Goal: Information Seeking & Learning: Learn about a topic

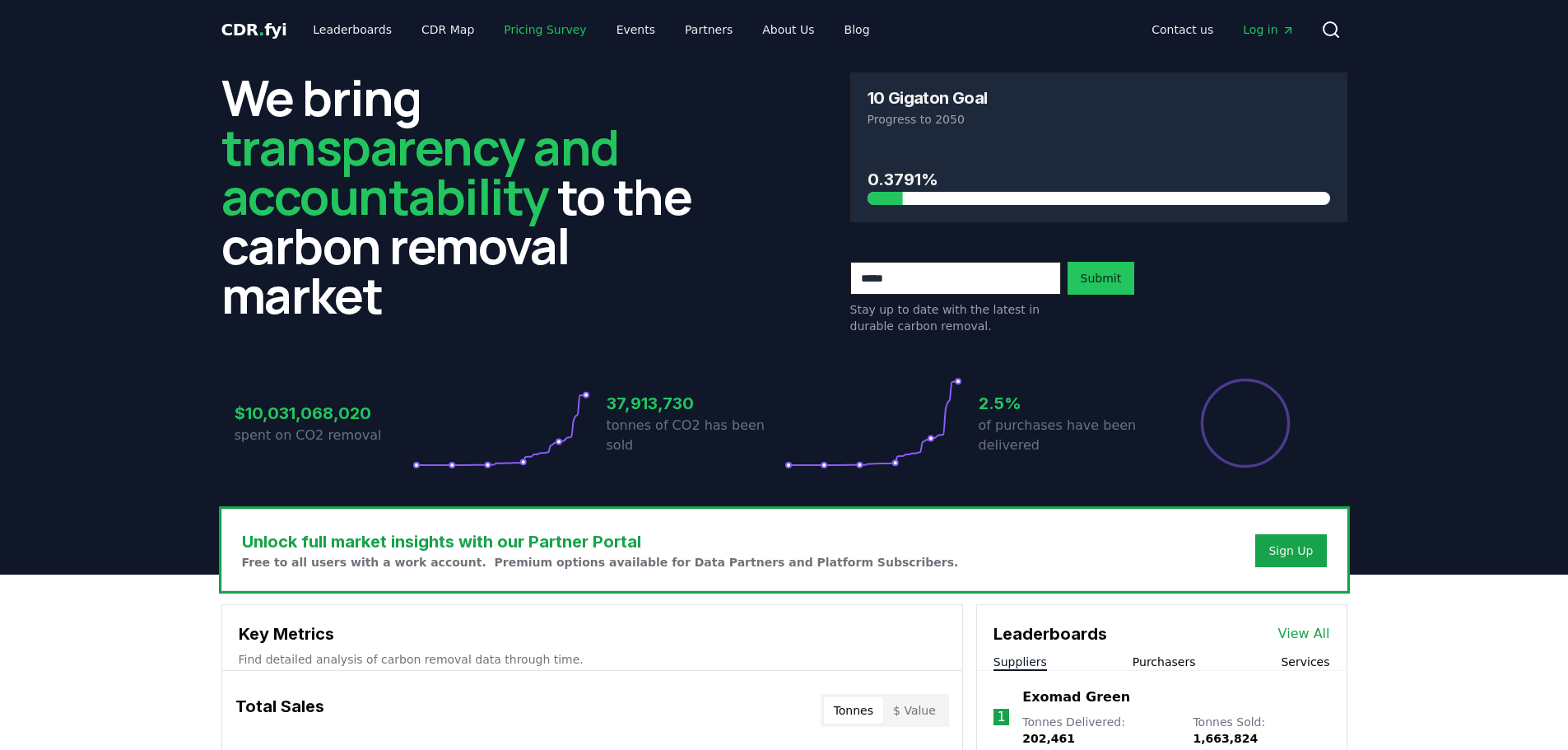
click at [490, 32] on link "Pricing Survey" at bounding box center [544, 29] width 109 height 29
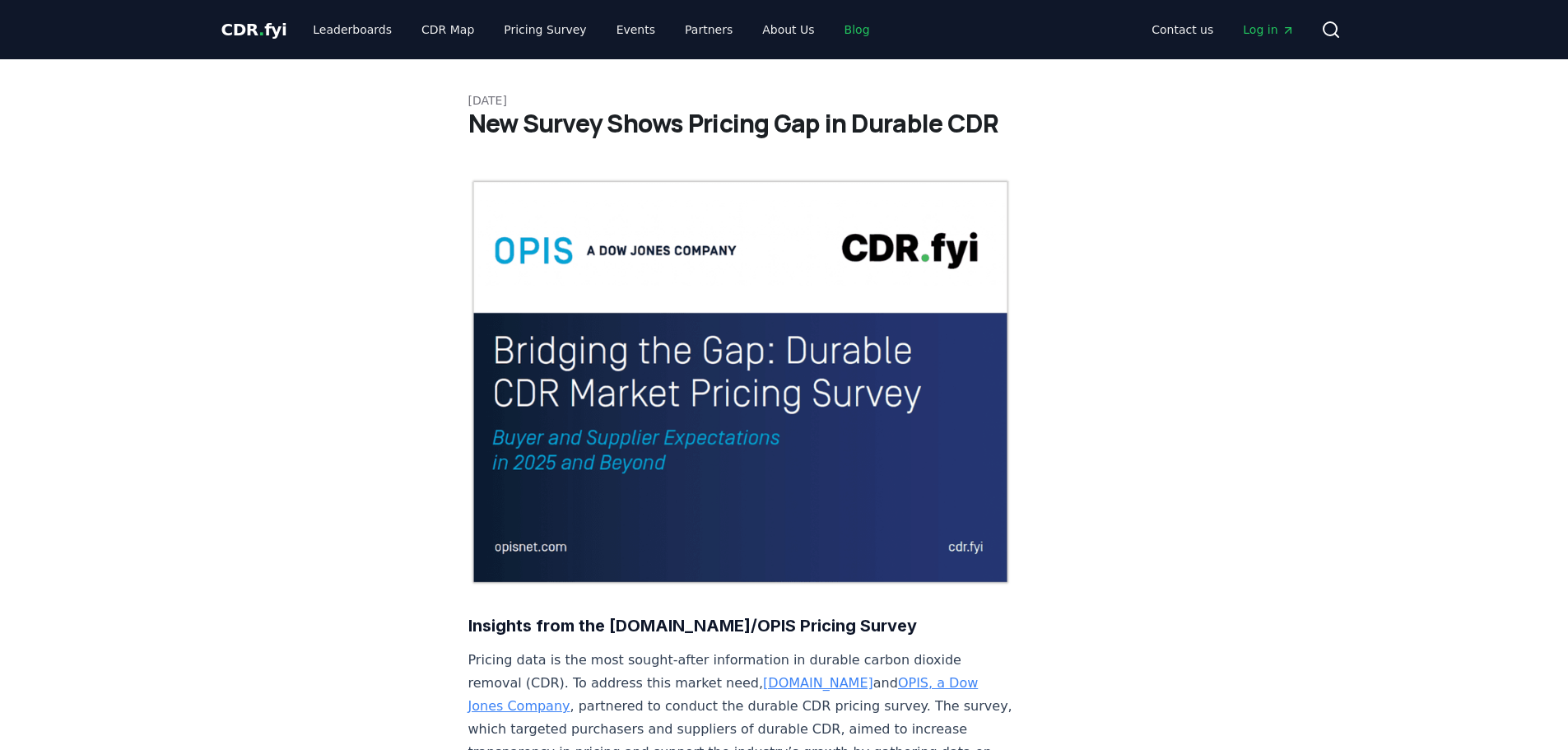
click at [831, 29] on link "Blog" at bounding box center [857, 29] width 52 height 29
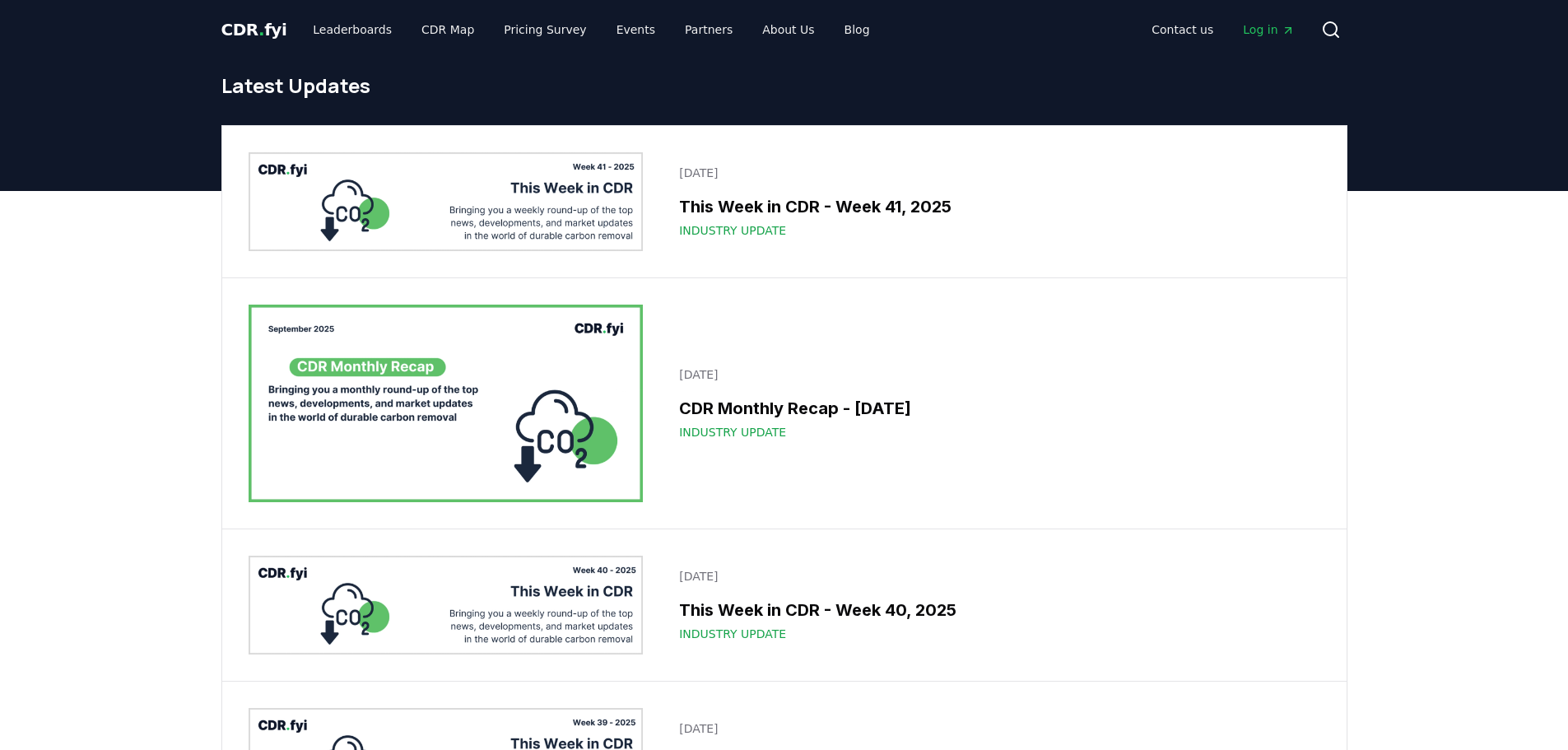
click at [345, 435] on img at bounding box center [446, 403] width 395 height 198
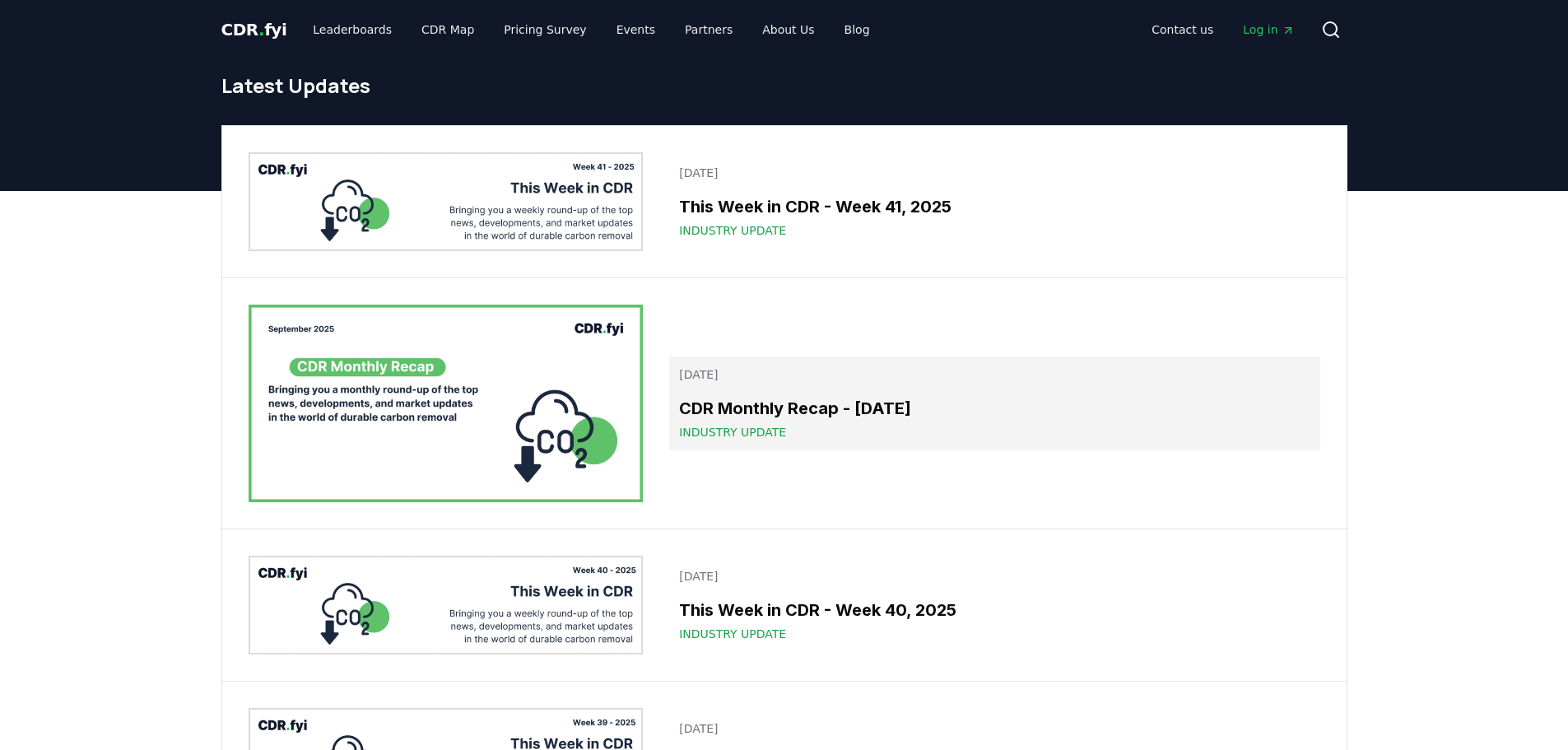
click at [693, 433] on span "Industry Update" at bounding box center [732, 432] width 107 height 17
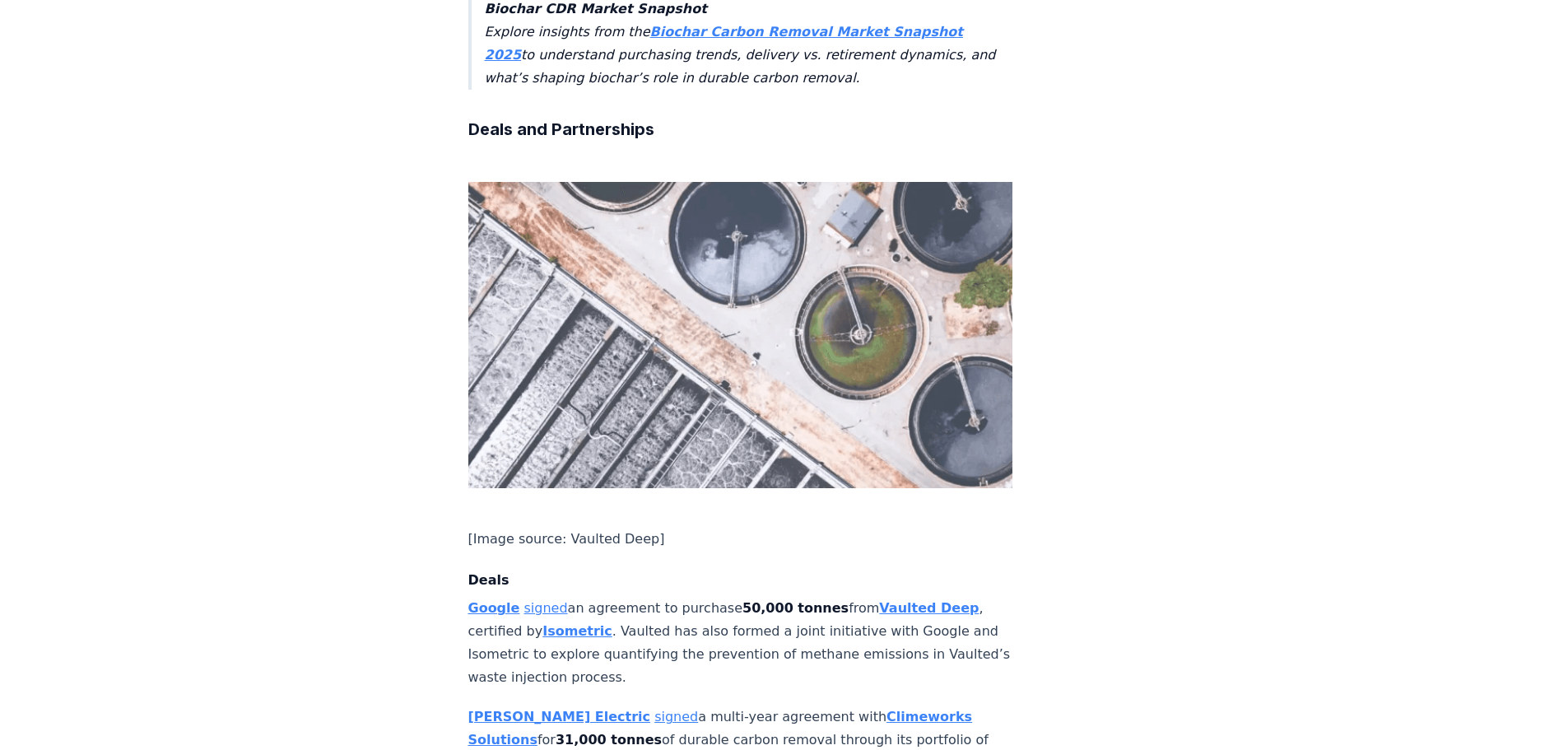
scroll to position [1070, 0]
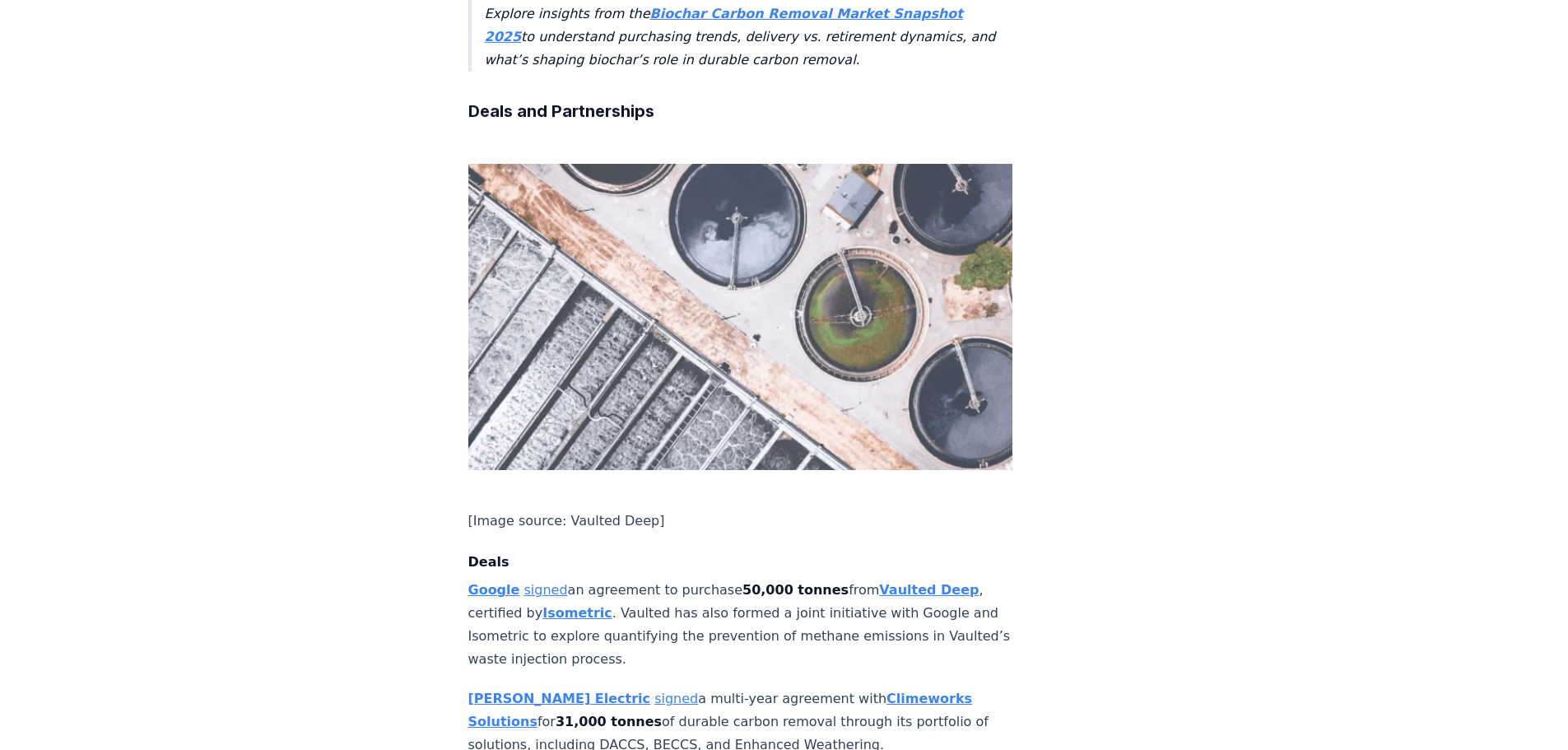
click at [916, 582] on strong "Vaulted Deep" at bounding box center [928, 590] width 99 height 16
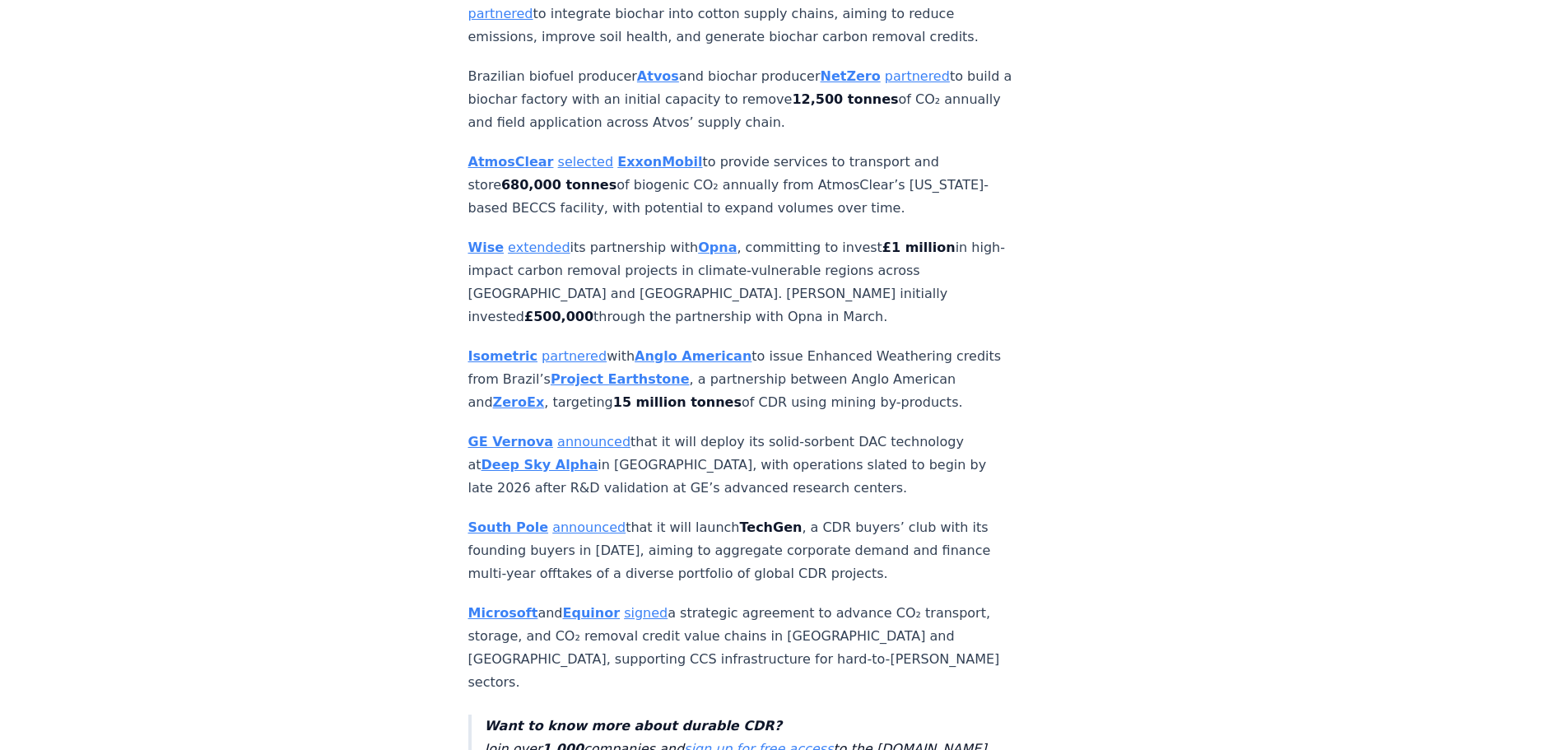
scroll to position [2306, 0]
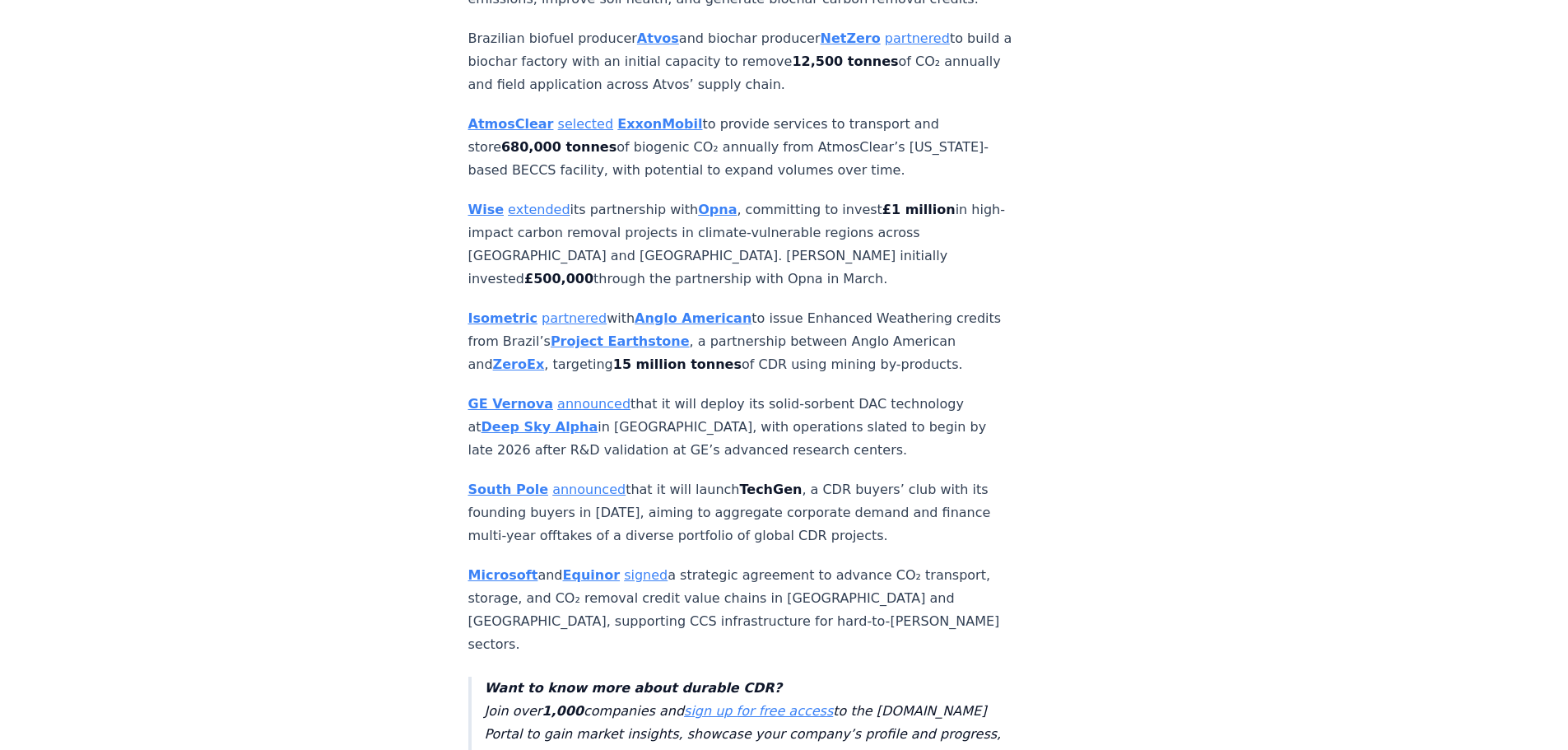
click at [552, 482] on link "announced" at bounding box center [588, 490] width 74 height 16
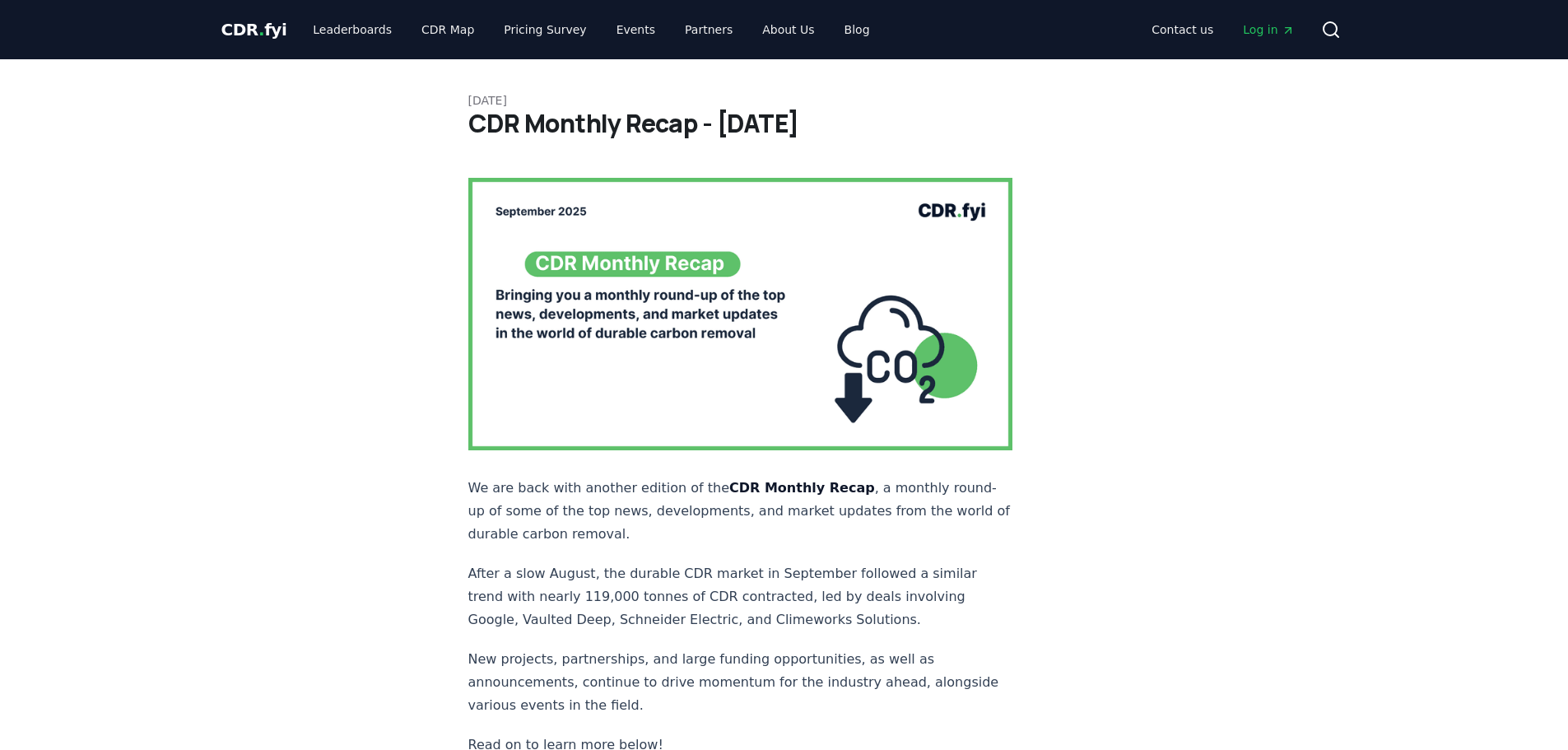
scroll to position [2306, 0]
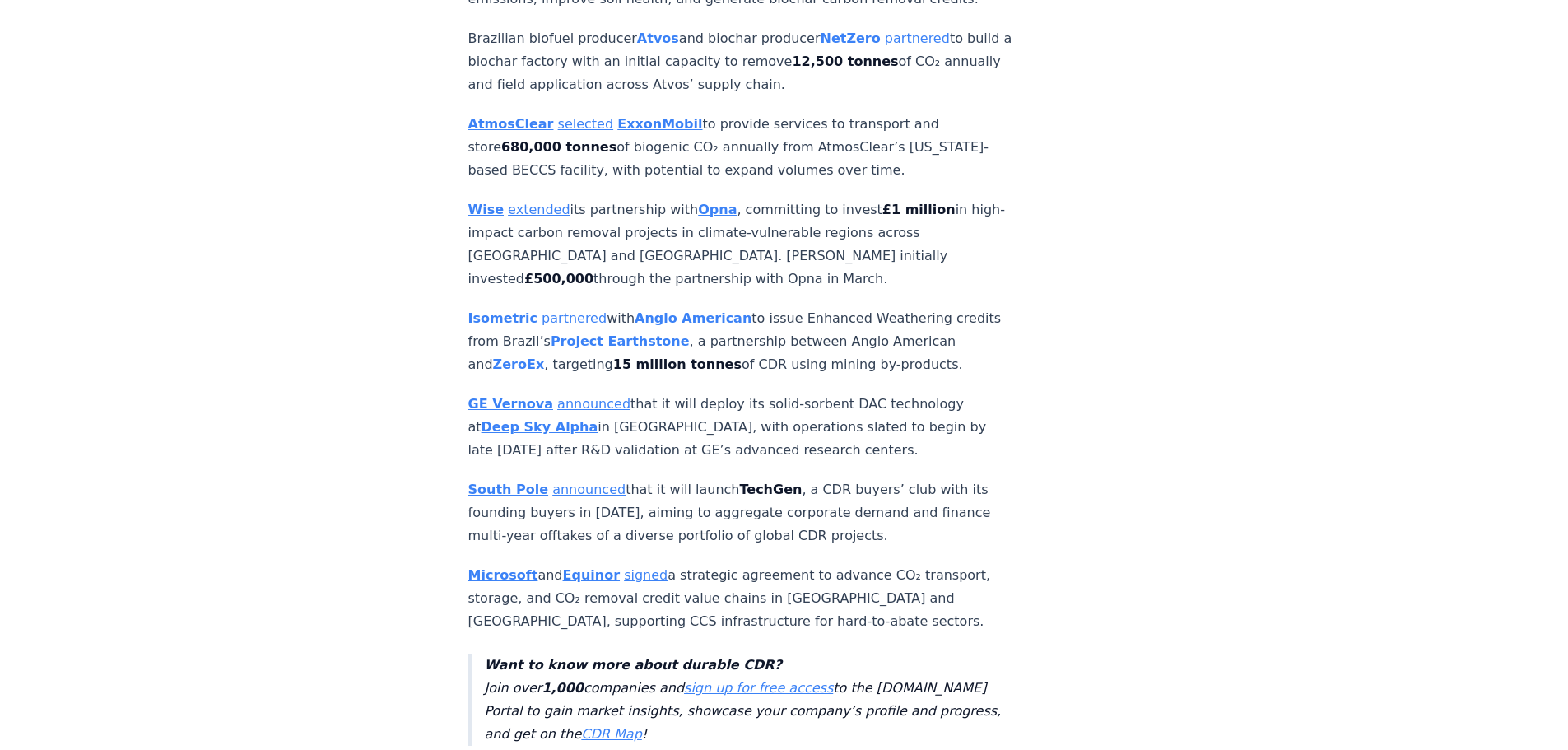
drag, startPoint x: 0, startPoint y: 0, endPoint x: 978, endPoint y: 555, distance: 1124.5
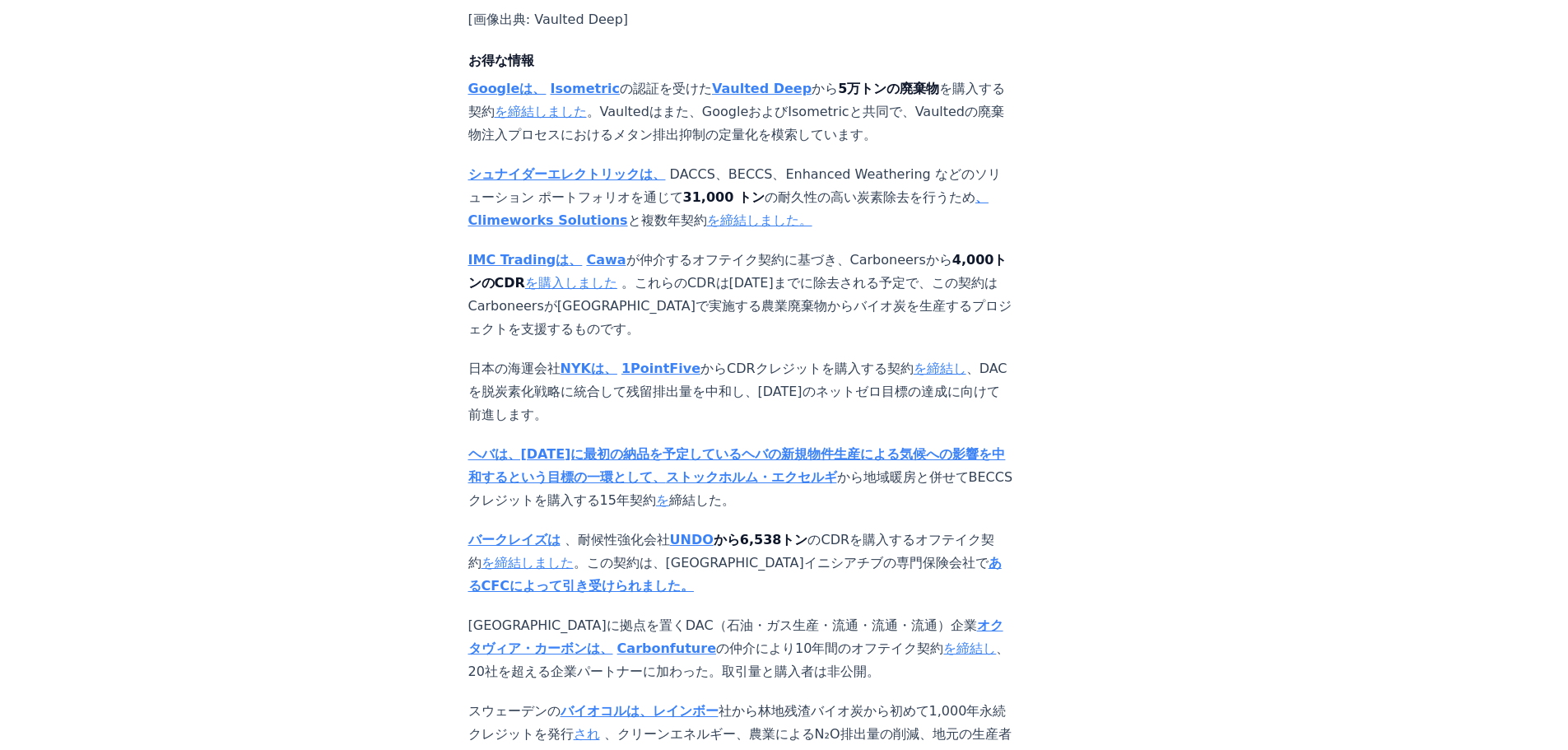
scroll to position [1317, 0]
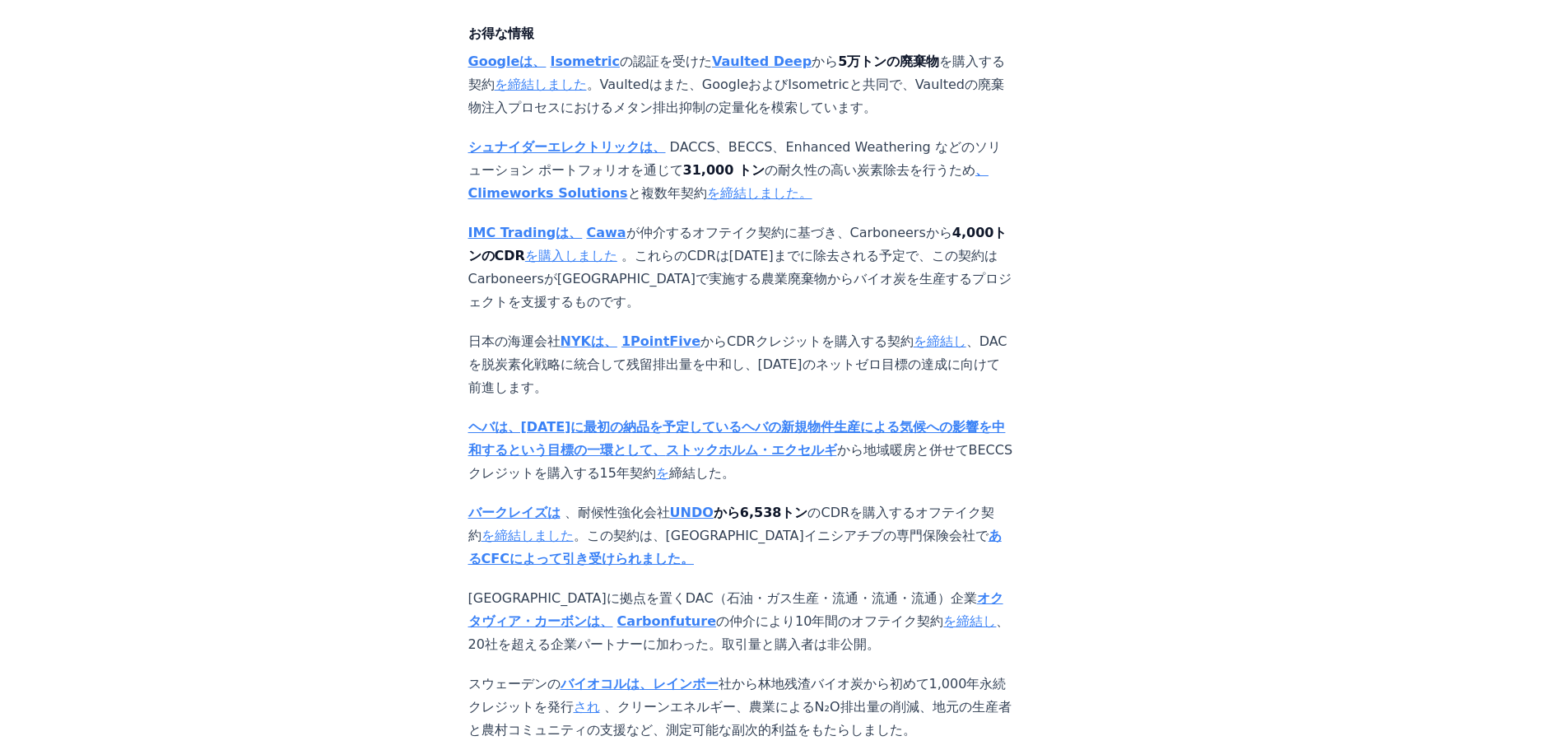
click at [654, 333] on font "1PointFive" at bounding box center [661, 341] width 79 height 16
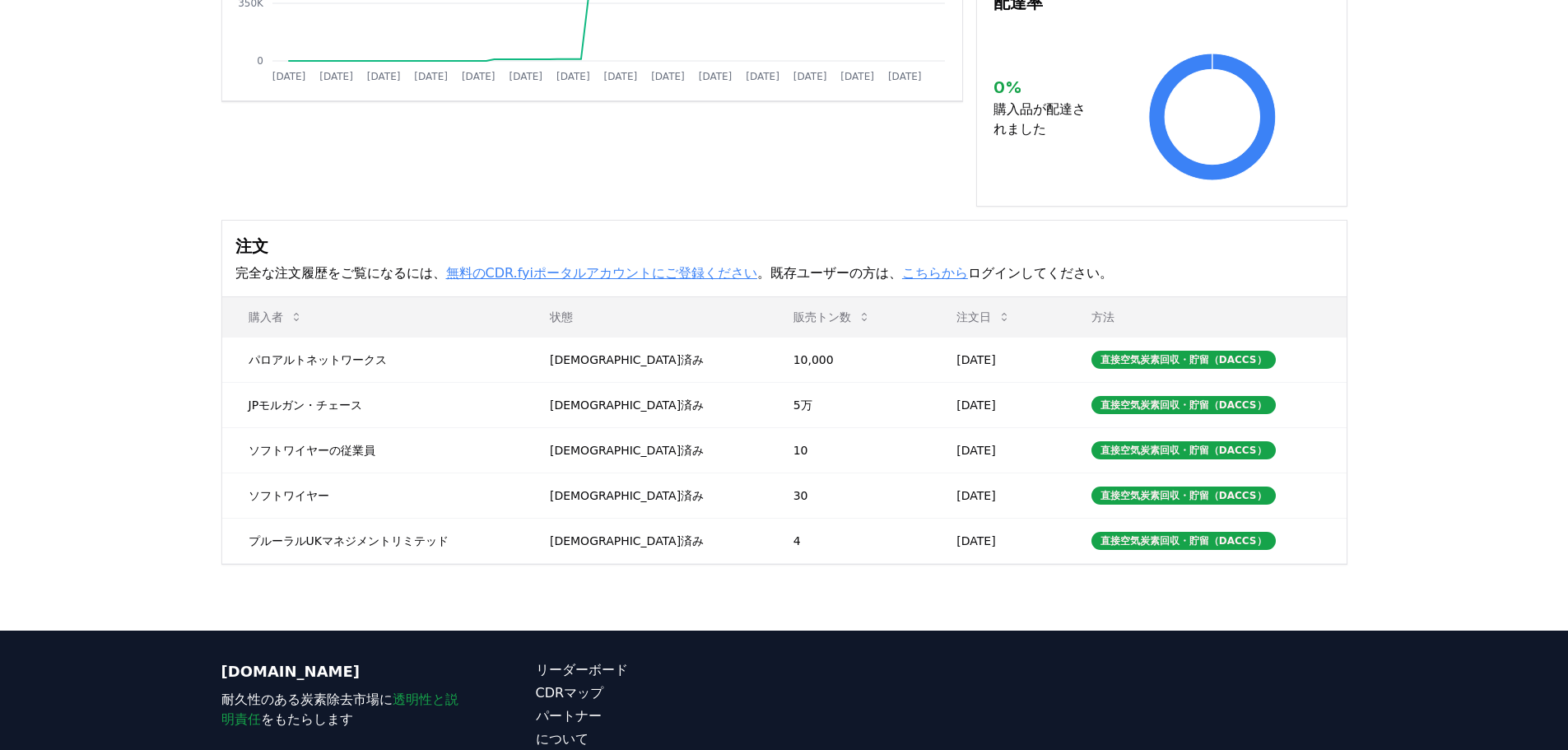
scroll to position [412, 0]
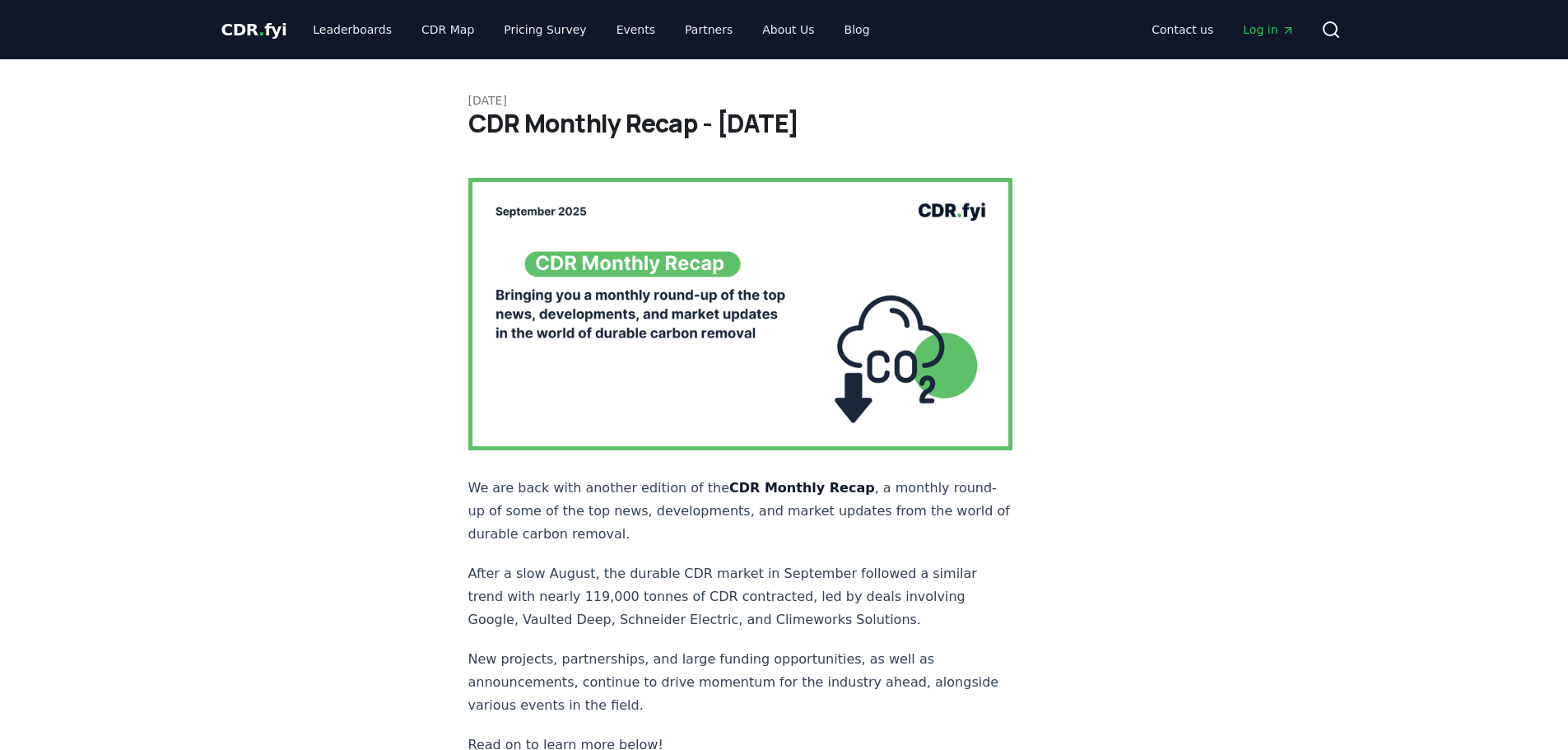
scroll to position [1317, 0]
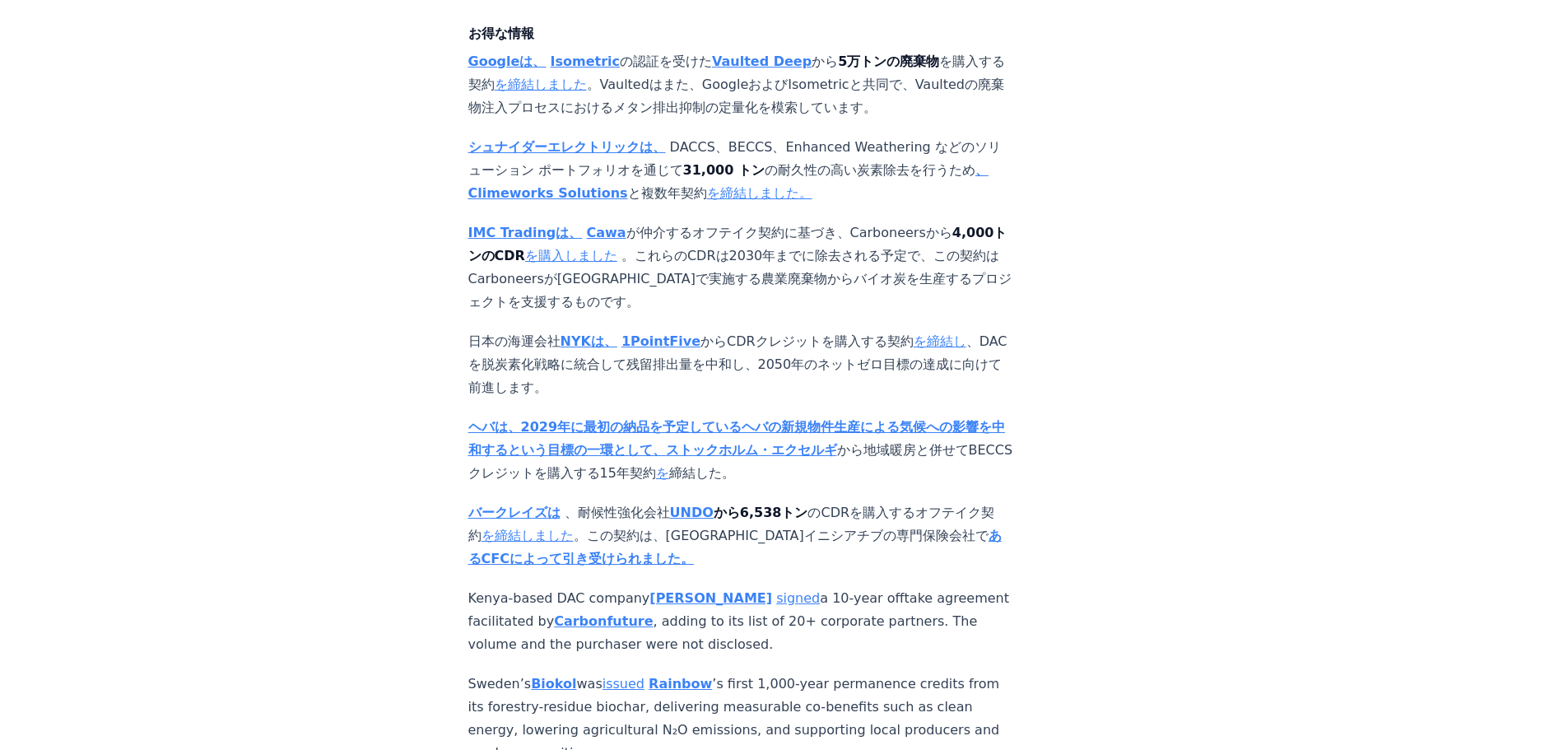
click at [914, 333] on font "を締結し" at bounding box center [940, 341] width 53 height 16
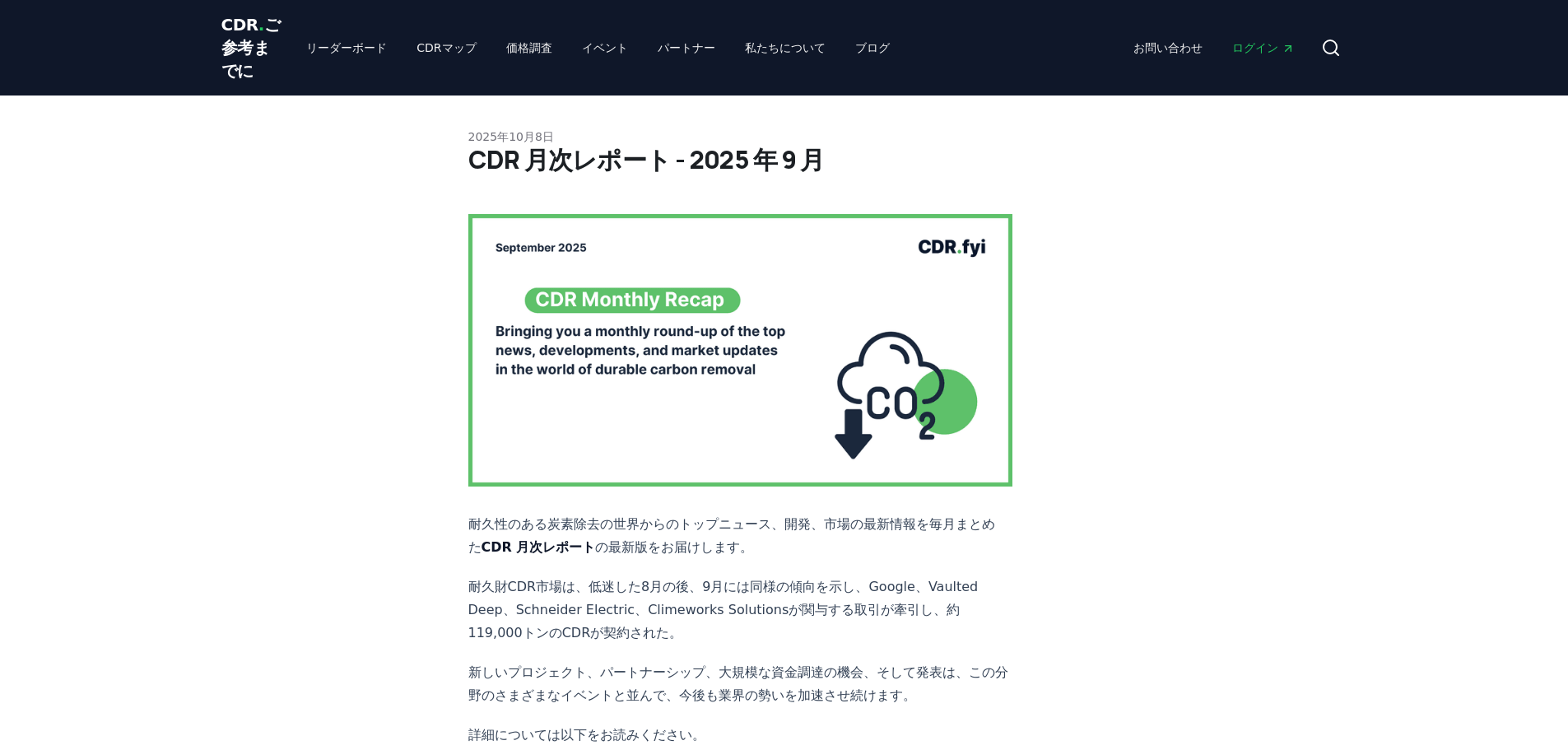
scroll to position [1317, 0]
drag, startPoint x: 707, startPoint y: 411, endPoint x: 708, endPoint y: 395, distance: 16.0
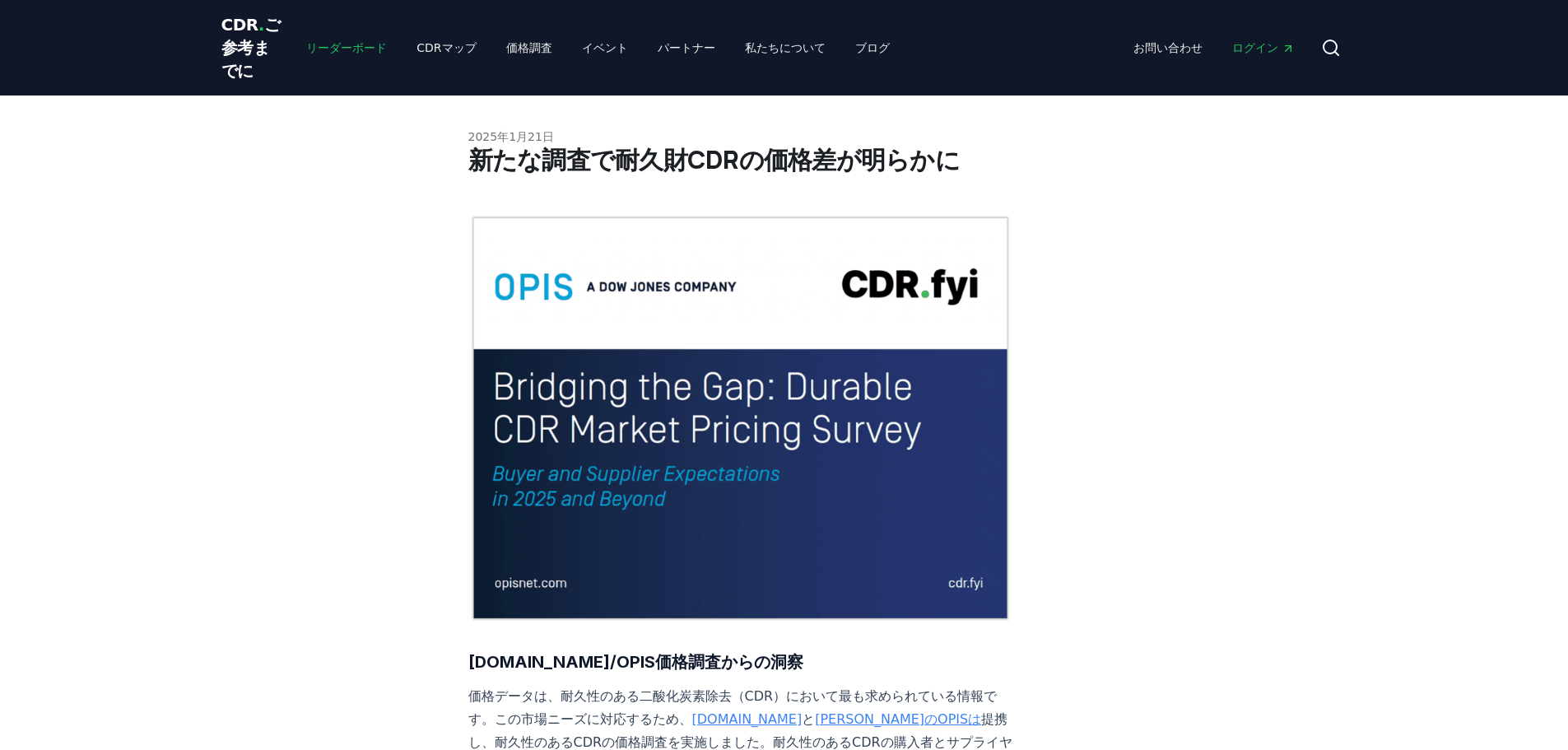
click at [312, 54] on font "リーダーボード" at bounding box center [347, 47] width 81 height 13
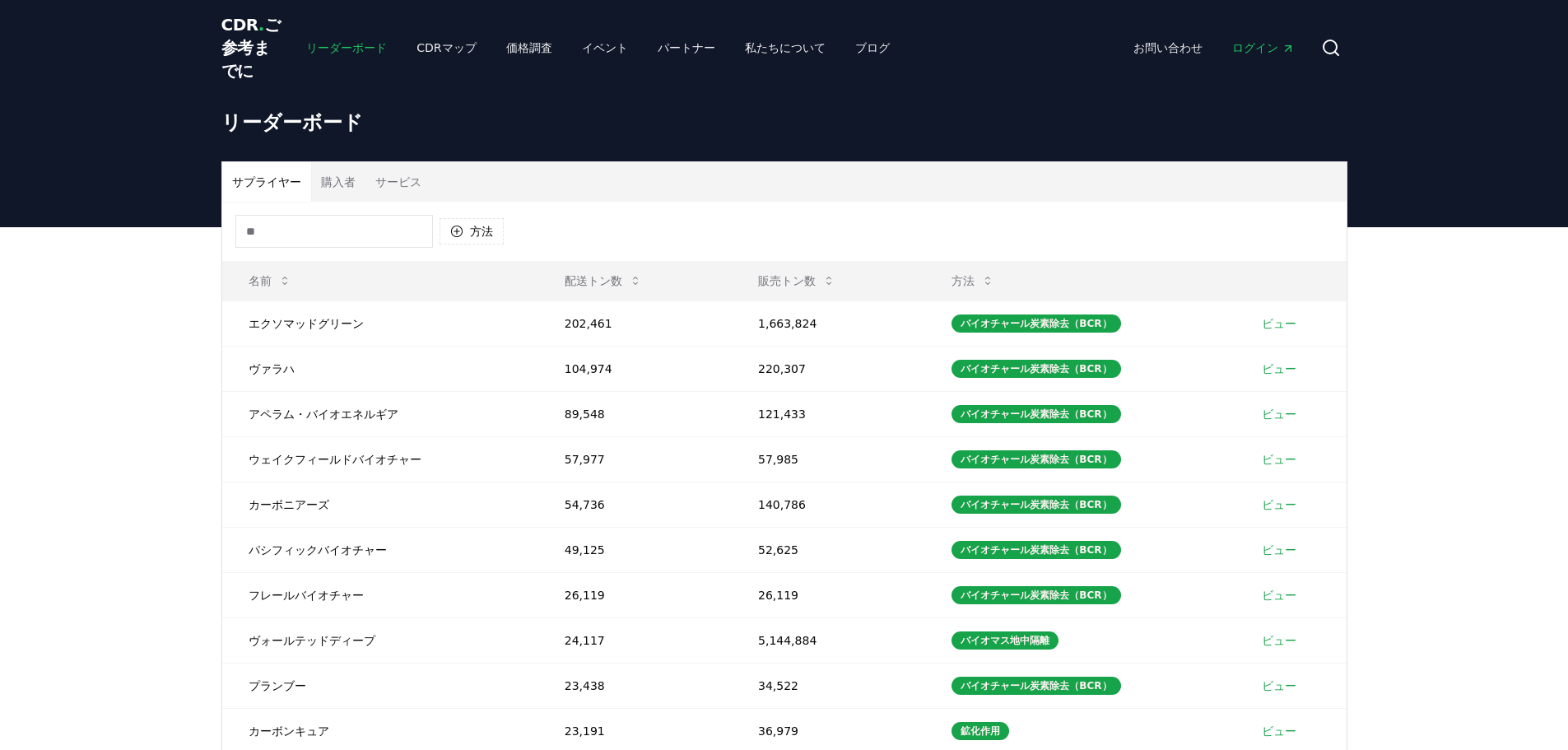
click at [307, 54] on font "リーダーボード" at bounding box center [347, 47] width 81 height 13
click at [375, 189] on font "サービス" at bounding box center [398, 181] width 46 height 13
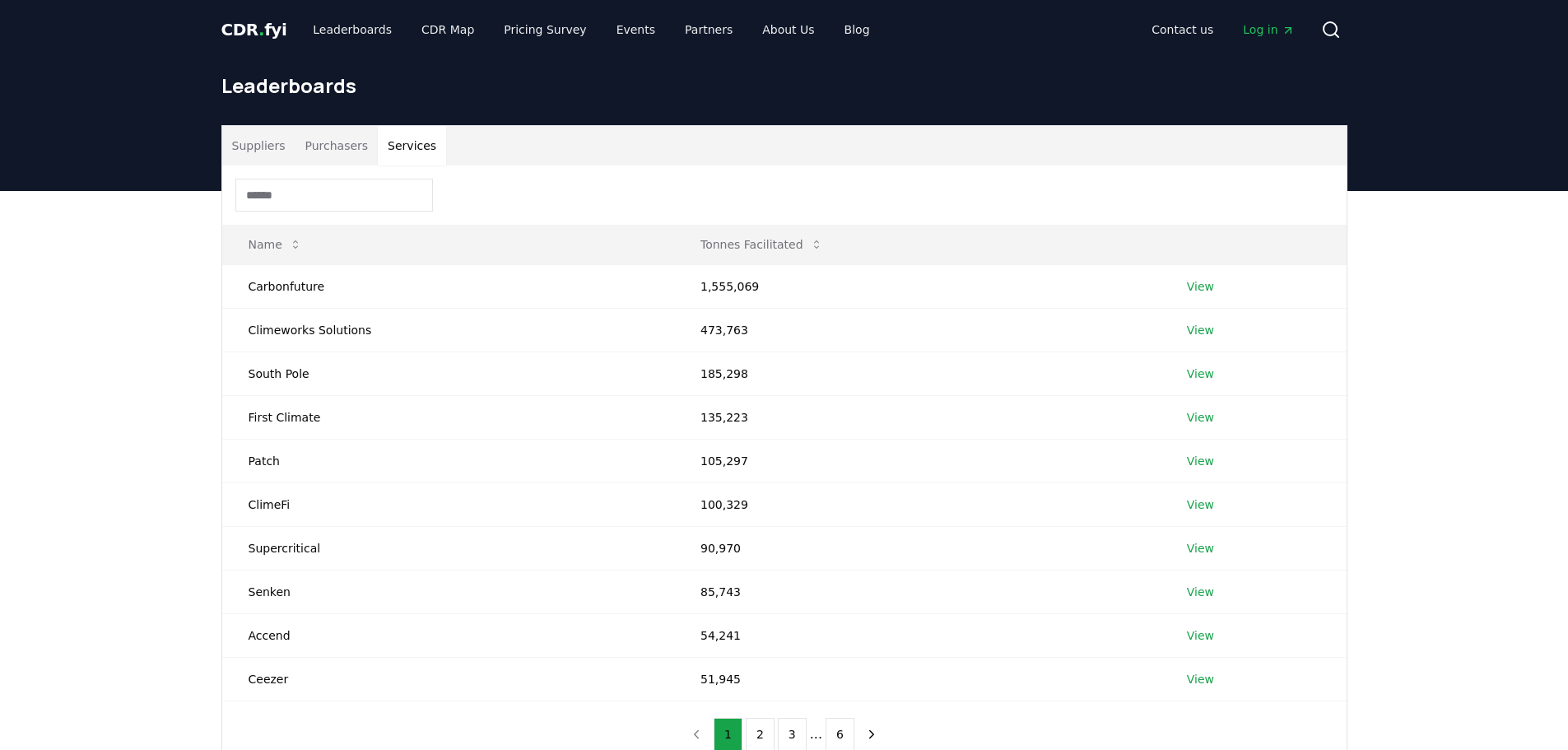
click at [248, 138] on button "Suppliers" at bounding box center [258, 145] width 74 height 39
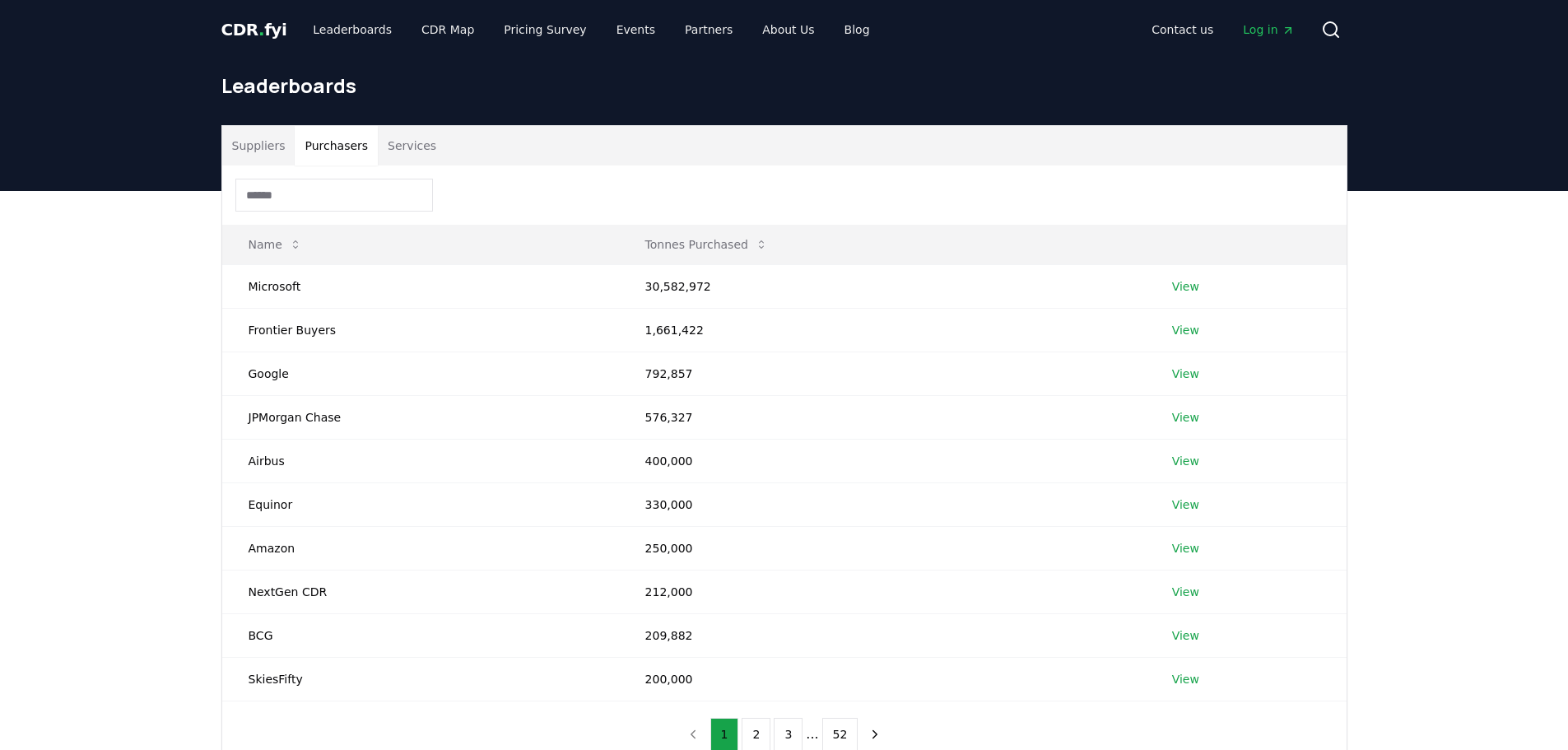
click at [328, 140] on button "Purchasers" at bounding box center [336, 145] width 84 height 39
click at [414, 34] on link "CDR Map" at bounding box center [448, 29] width 79 height 29
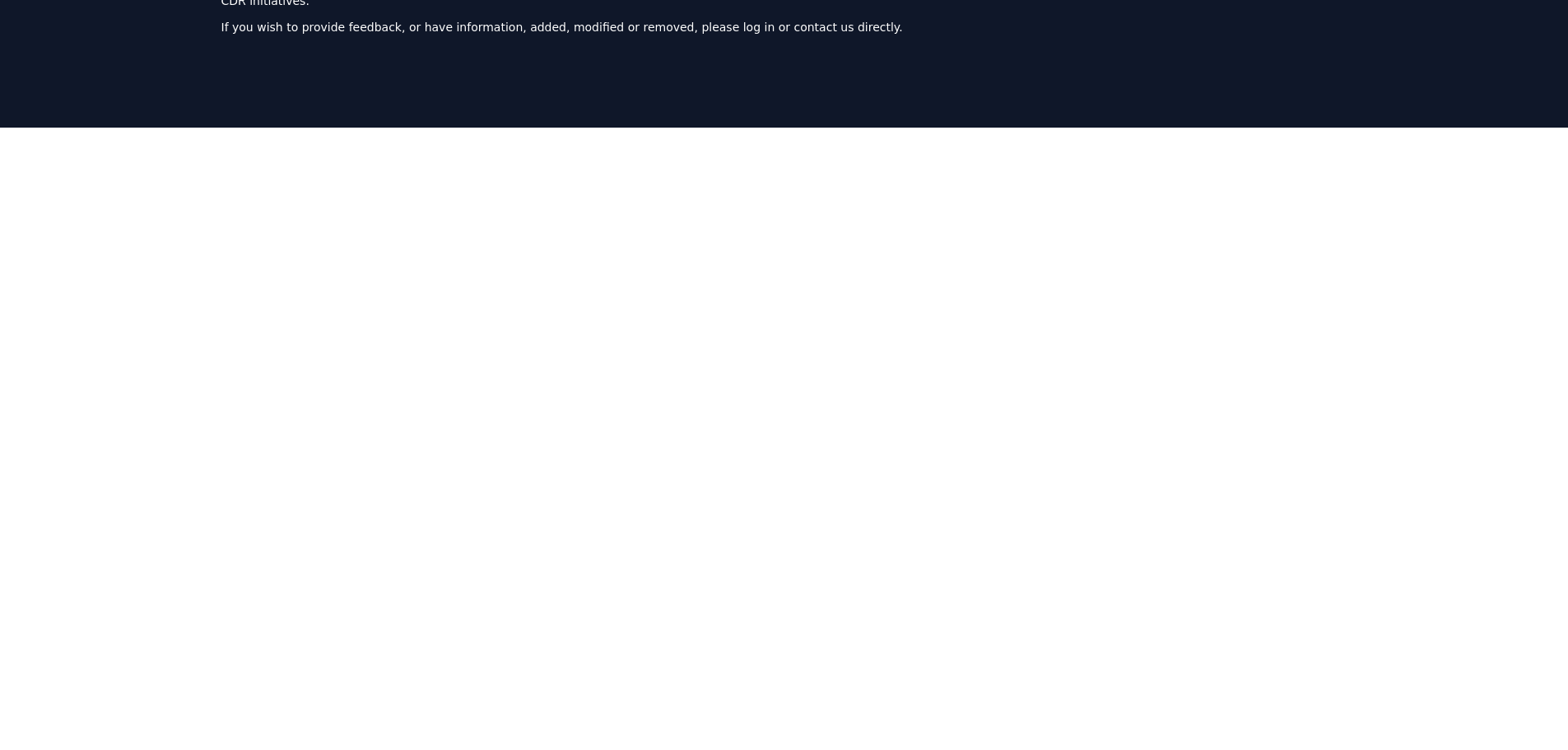
scroll to position [95, 0]
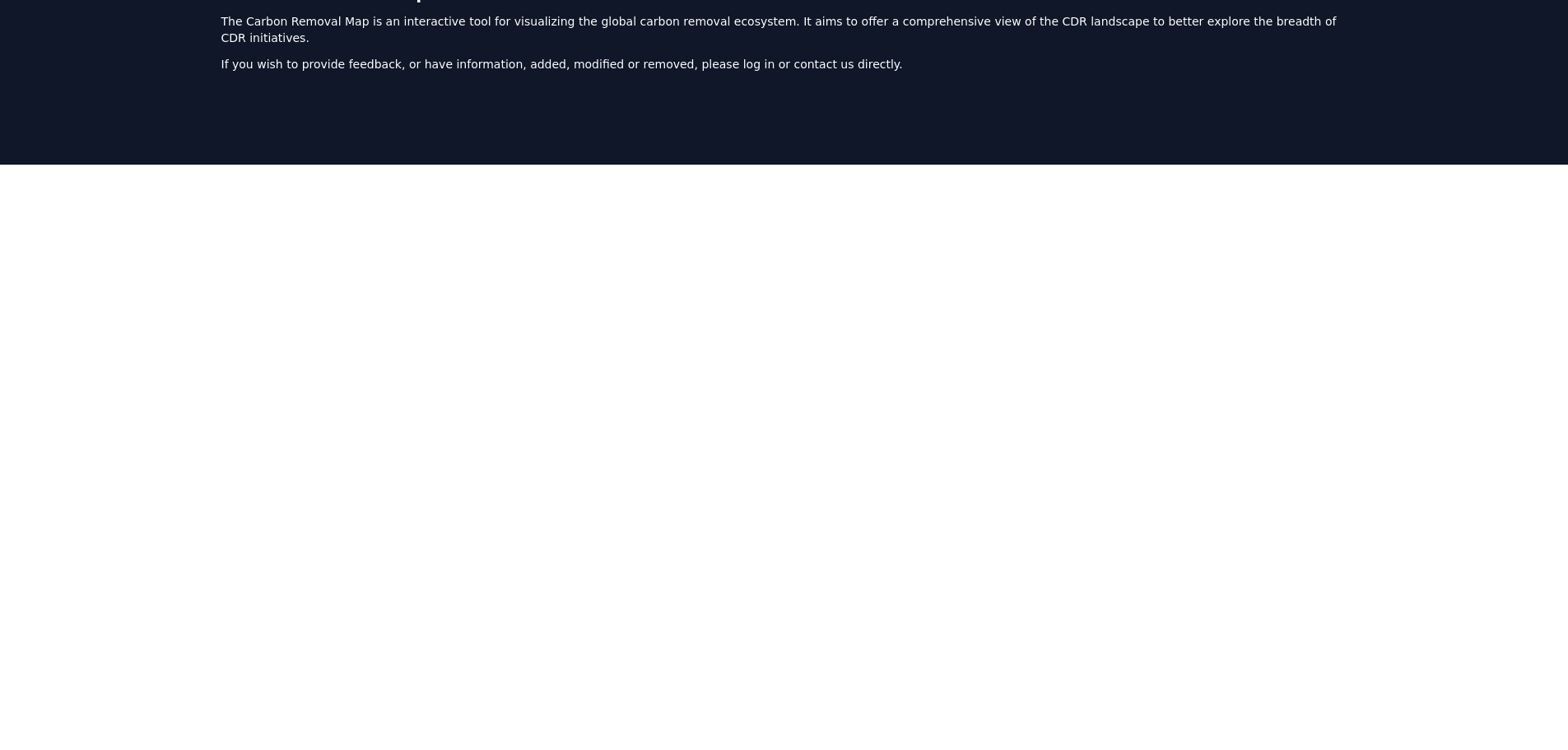
click at [54, 331] on div at bounding box center [784, 540] width 1568 height 750
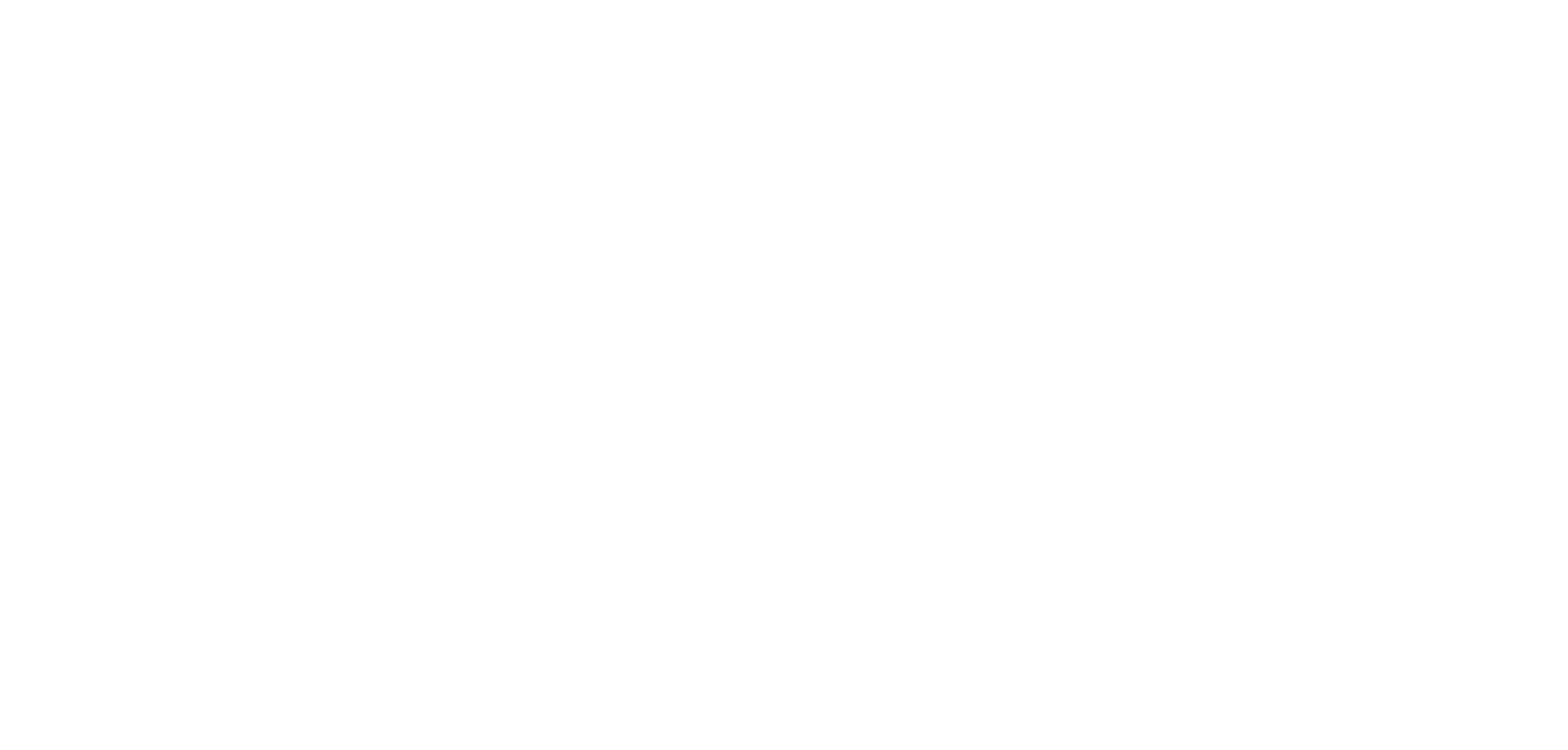
click at [75, 365] on div at bounding box center [784, 375] width 1568 height 750
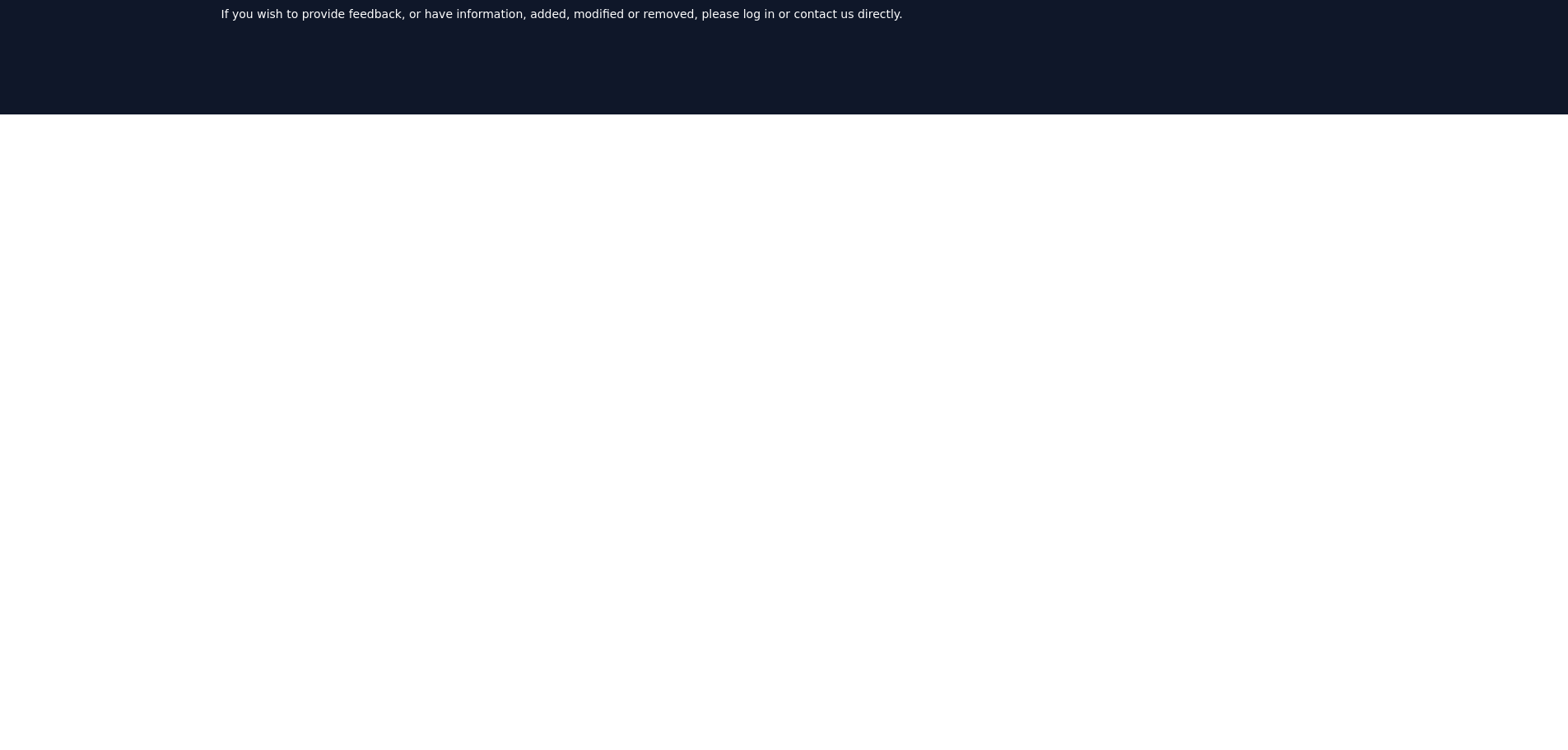
scroll to position [0, 0]
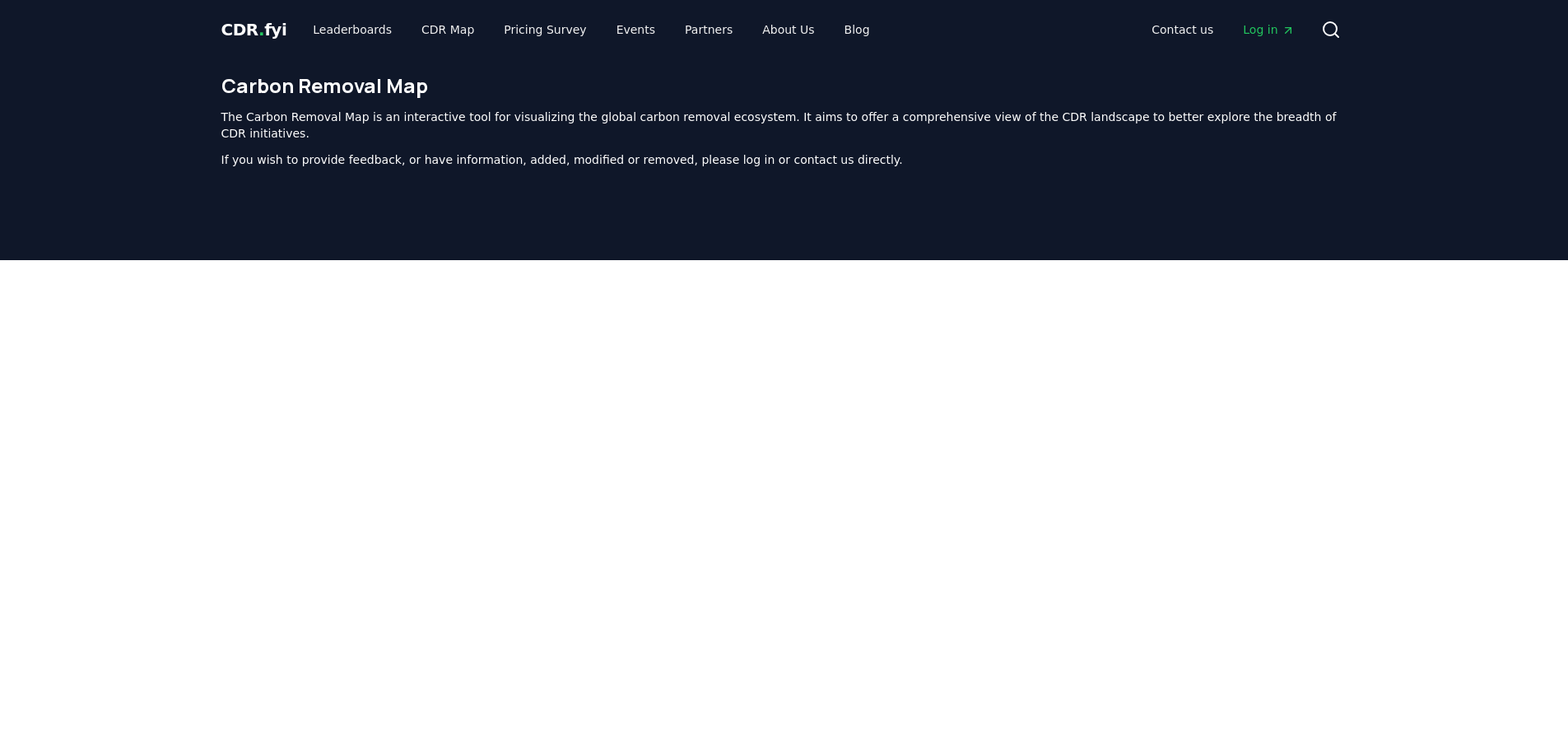
click at [1254, 30] on span "Log in" at bounding box center [1268, 29] width 51 height 17
click at [1190, 28] on link "Contact us" at bounding box center [1183, 29] width 88 height 29
click at [773, 30] on link "About Us" at bounding box center [788, 29] width 79 height 29
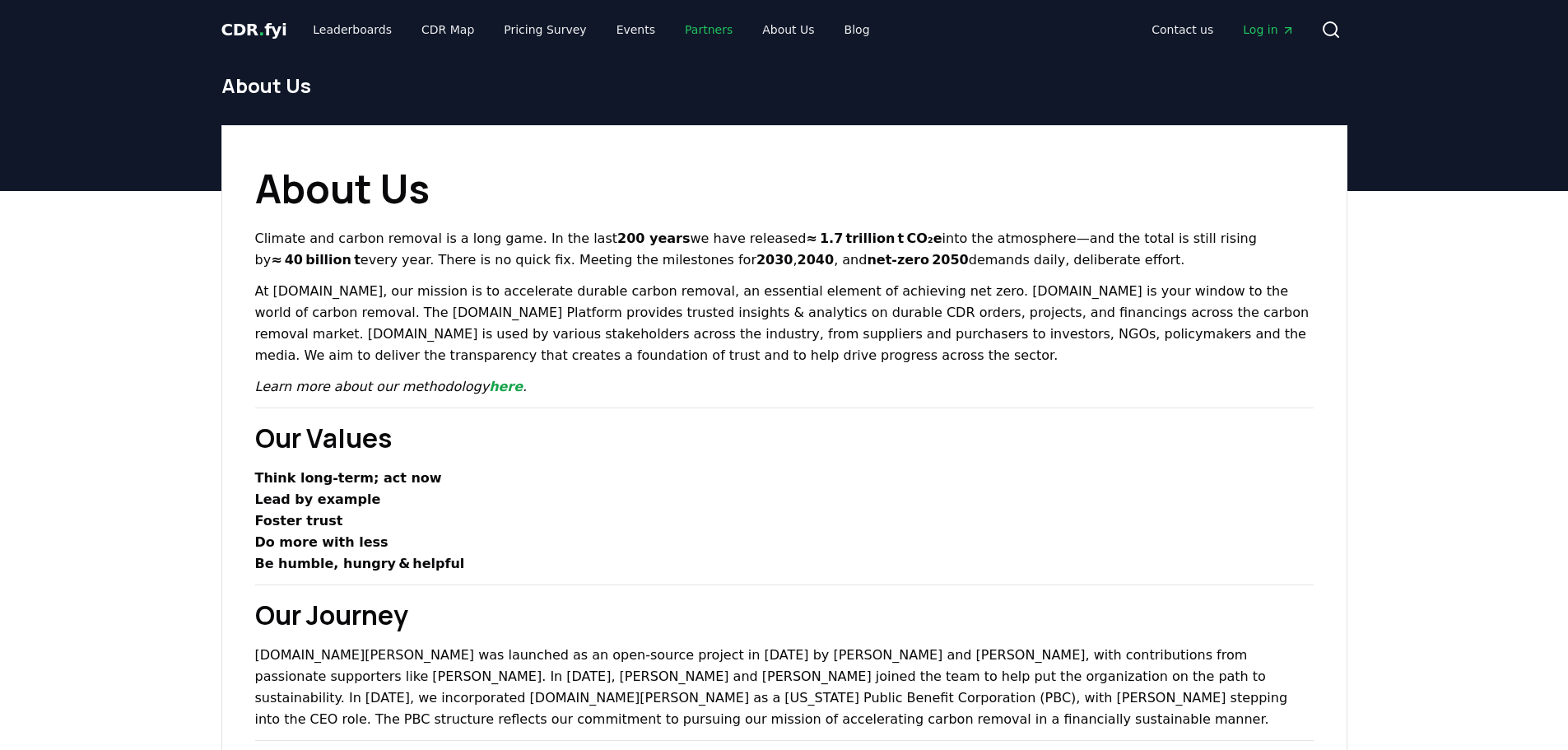
click at [683, 29] on link "Partners" at bounding box center [708, 29] width 74 height 29
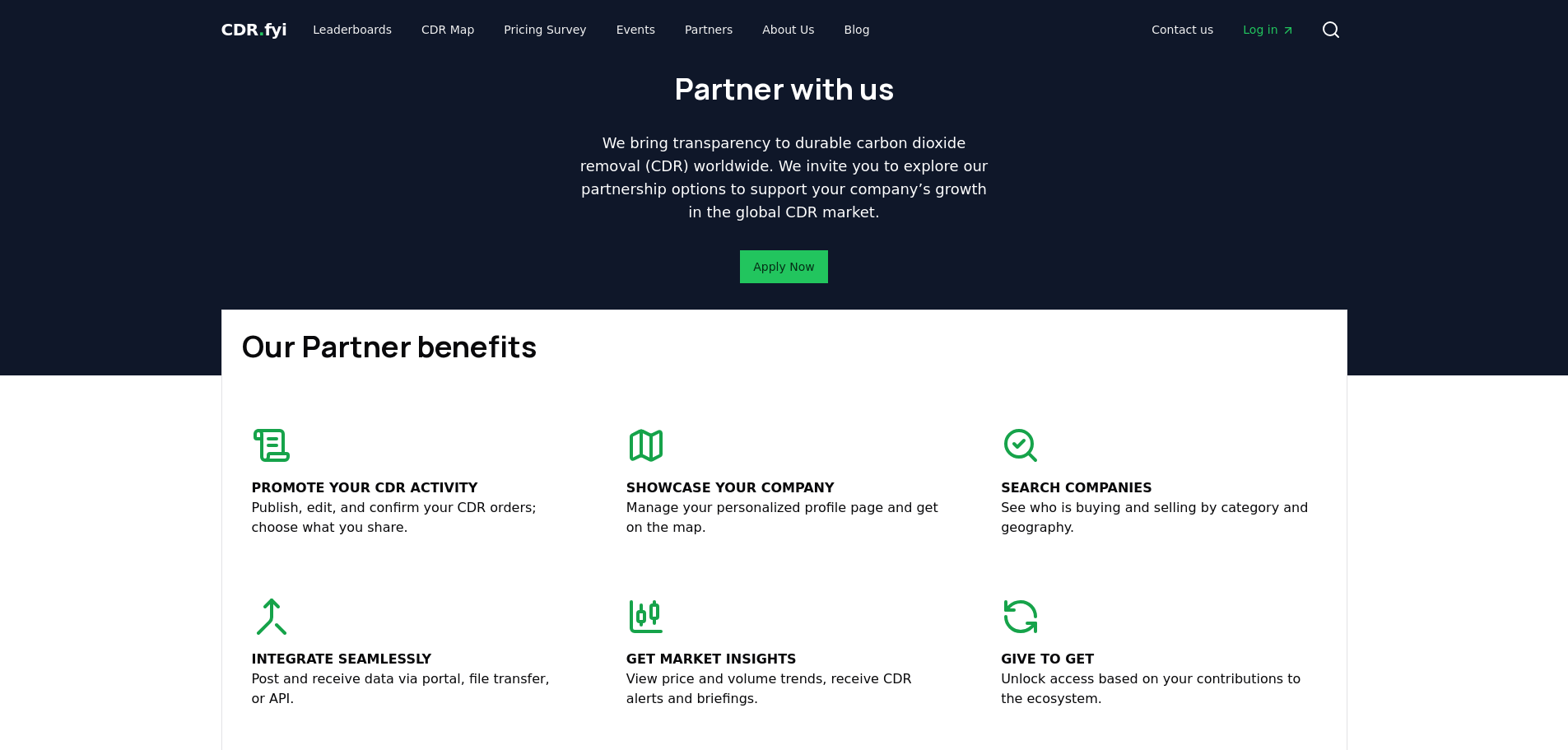
click at [1253, 29] on span "Log in" at bounding box center [1268, 29] width 51 height 17
click at [516, 25] on link "Pricing Survey" at bounding box center [544, 29] width 109 height 29
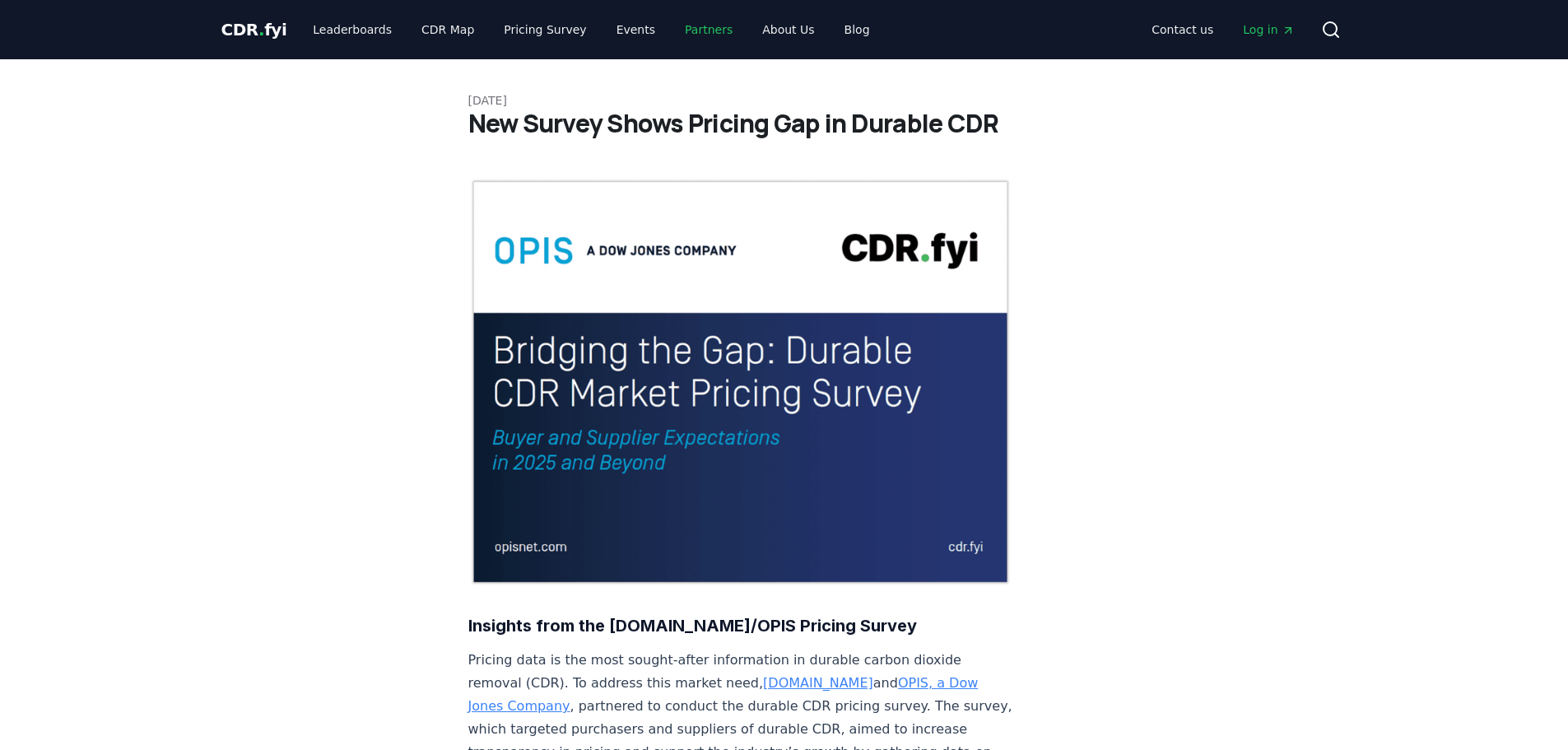
click at [711, 29] on link "Partners" at bounding box center [708, 29] width 74 height 29
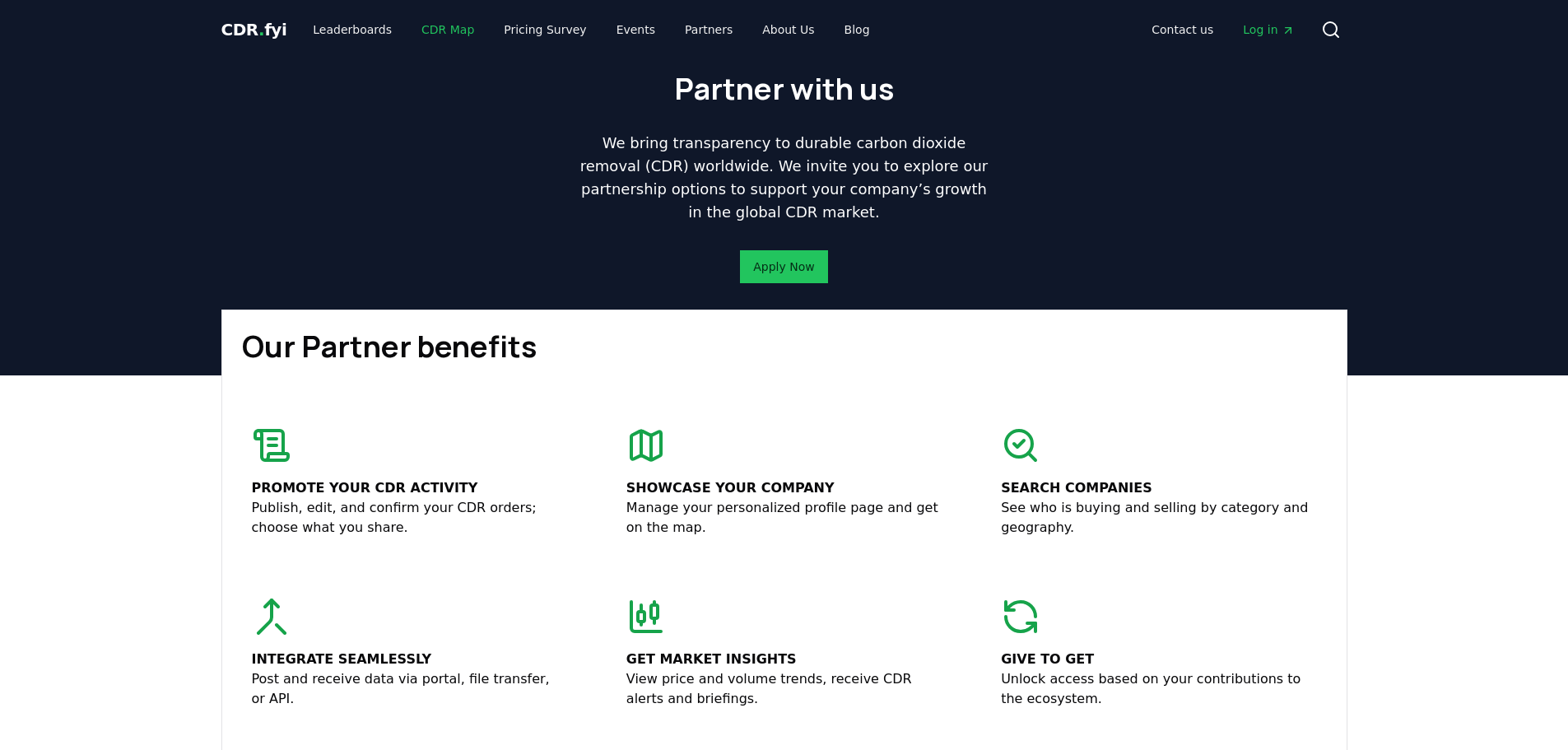
click at [437, 28] on link "CDR Map" at bounding box center [448, 29] width 79 height 29
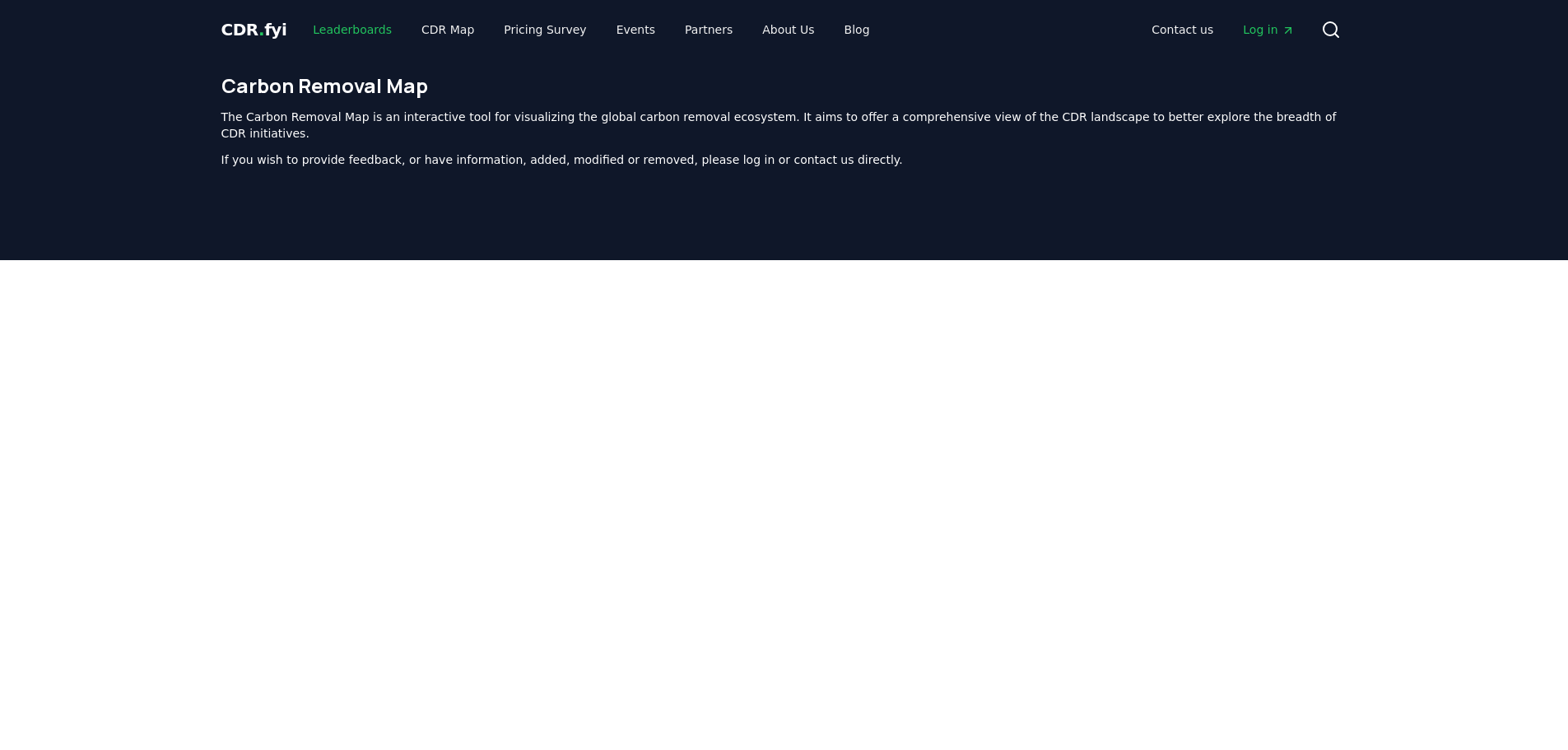
click at [372, 28] on link "Leaderboards" at bounding box center [352, 29] width 105 height 29
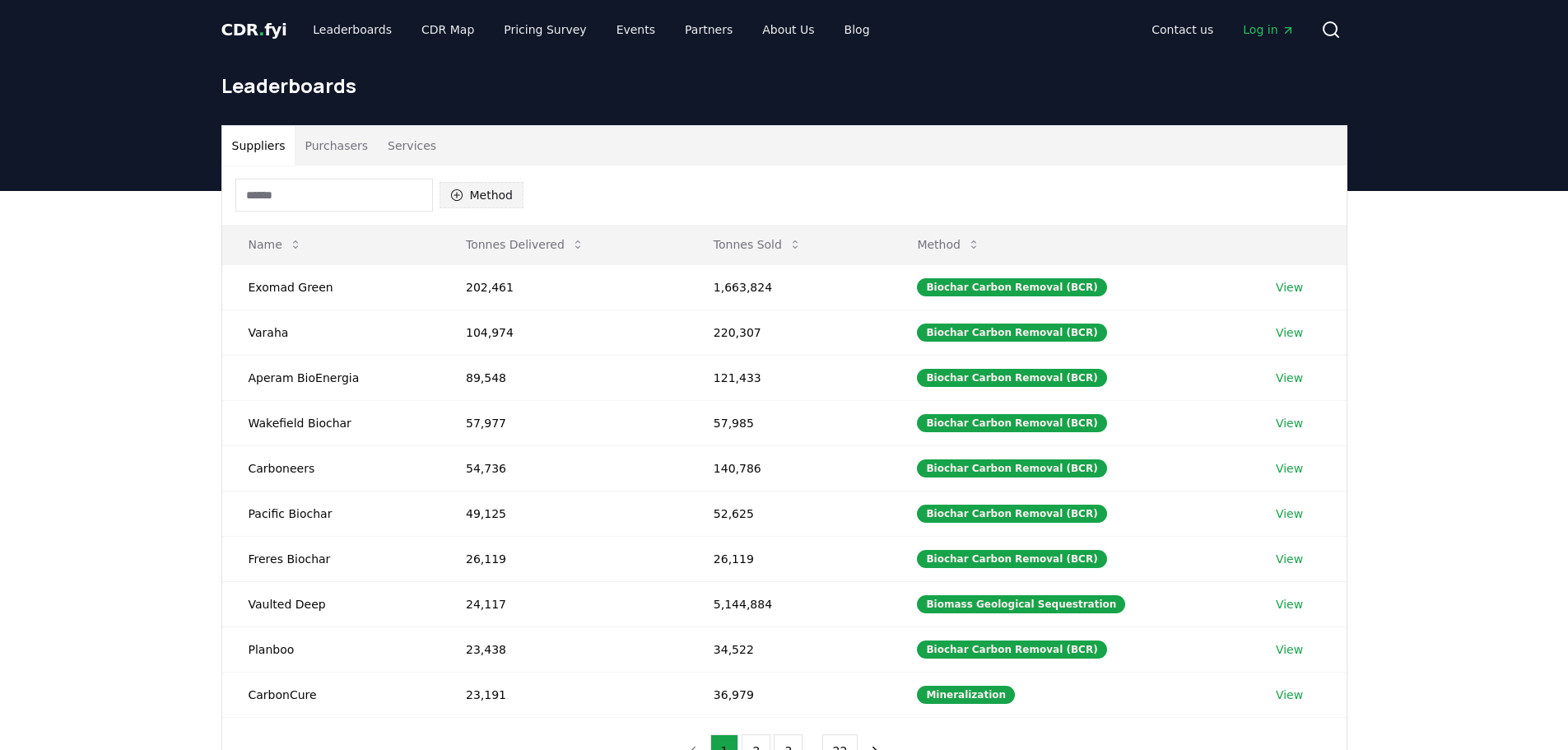
click at [460, 194] on icon "button" at bounding box center [456, 195] width 13 height 13
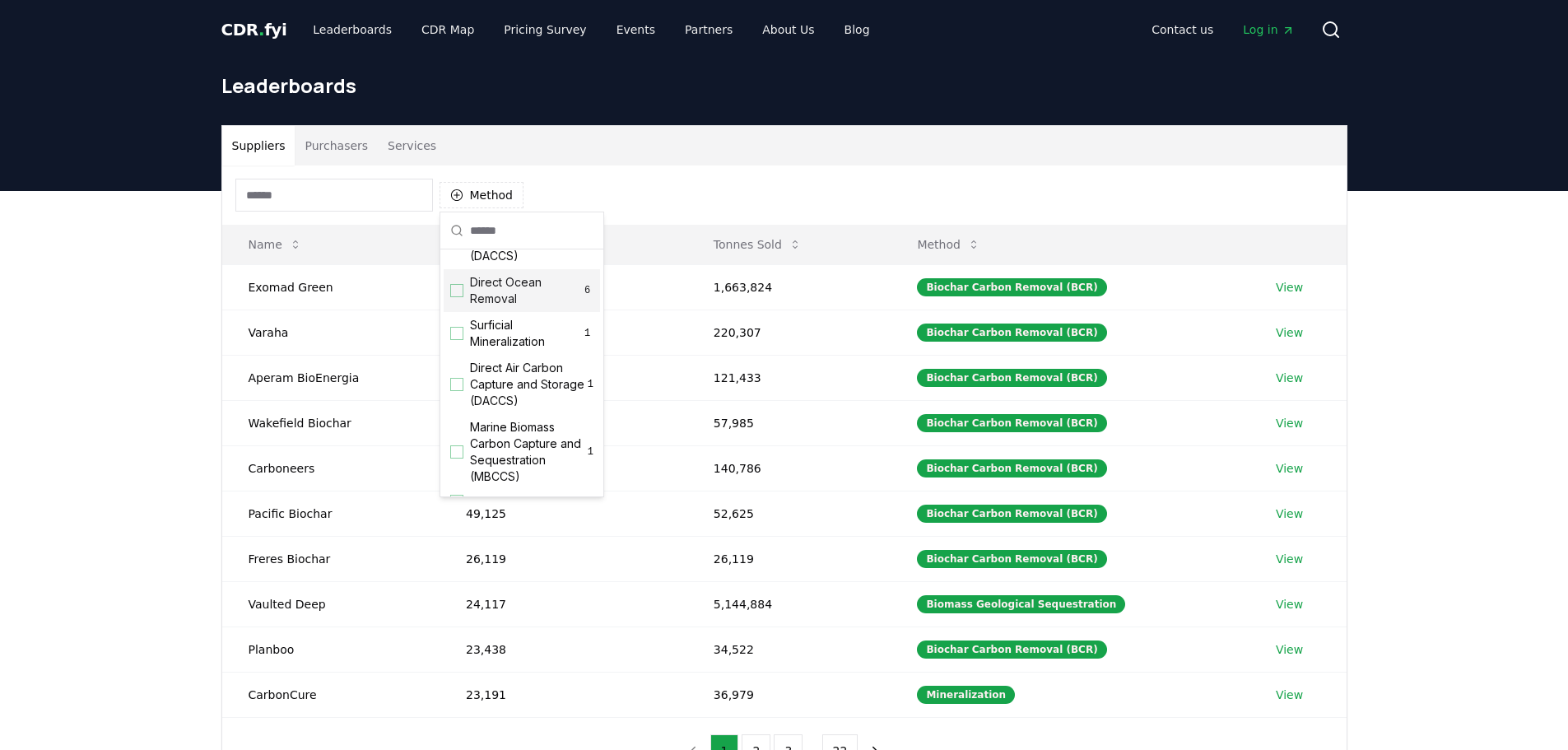
scroll to position [412, 0]
click at [456, 320] on div "Suggestions" at bounding box center [456, 313] width 13 height 13
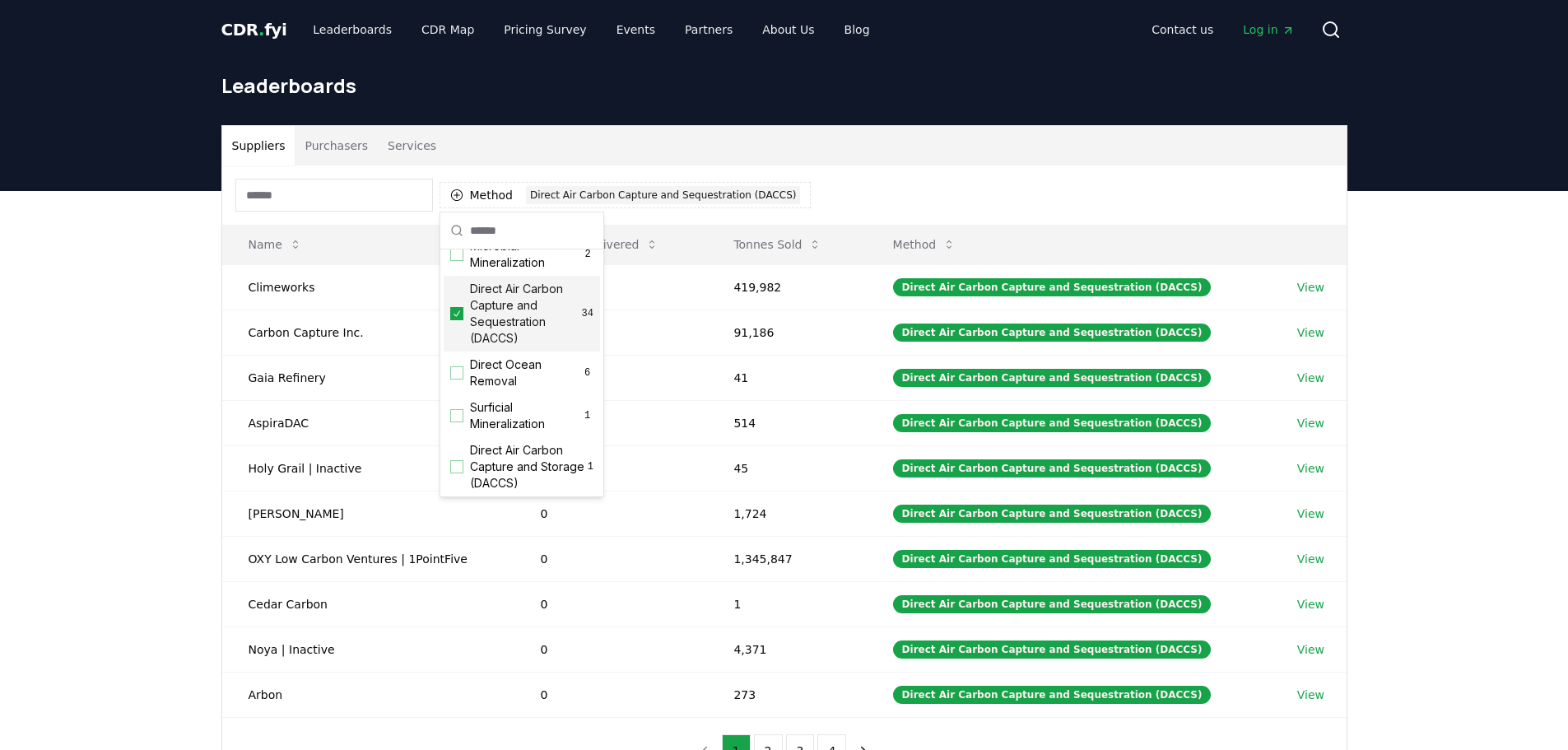
click at [158, 319] on div "Suppliers Purchasers Services Method 1 Direct Air Carbon Capture and Sequestrat…" at bounding box center [784, 520] width 1568 height 660
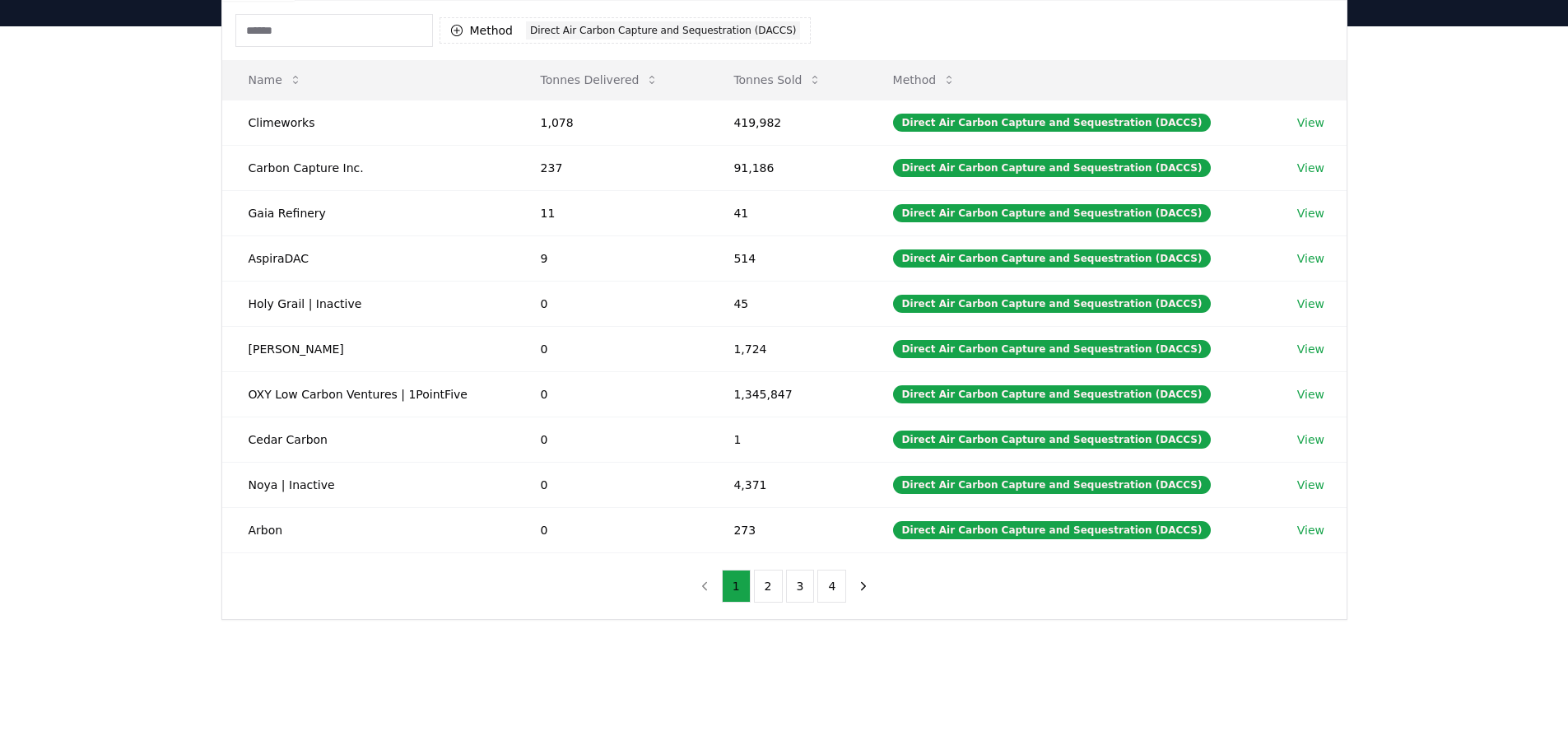
scroll to position [83, 0]
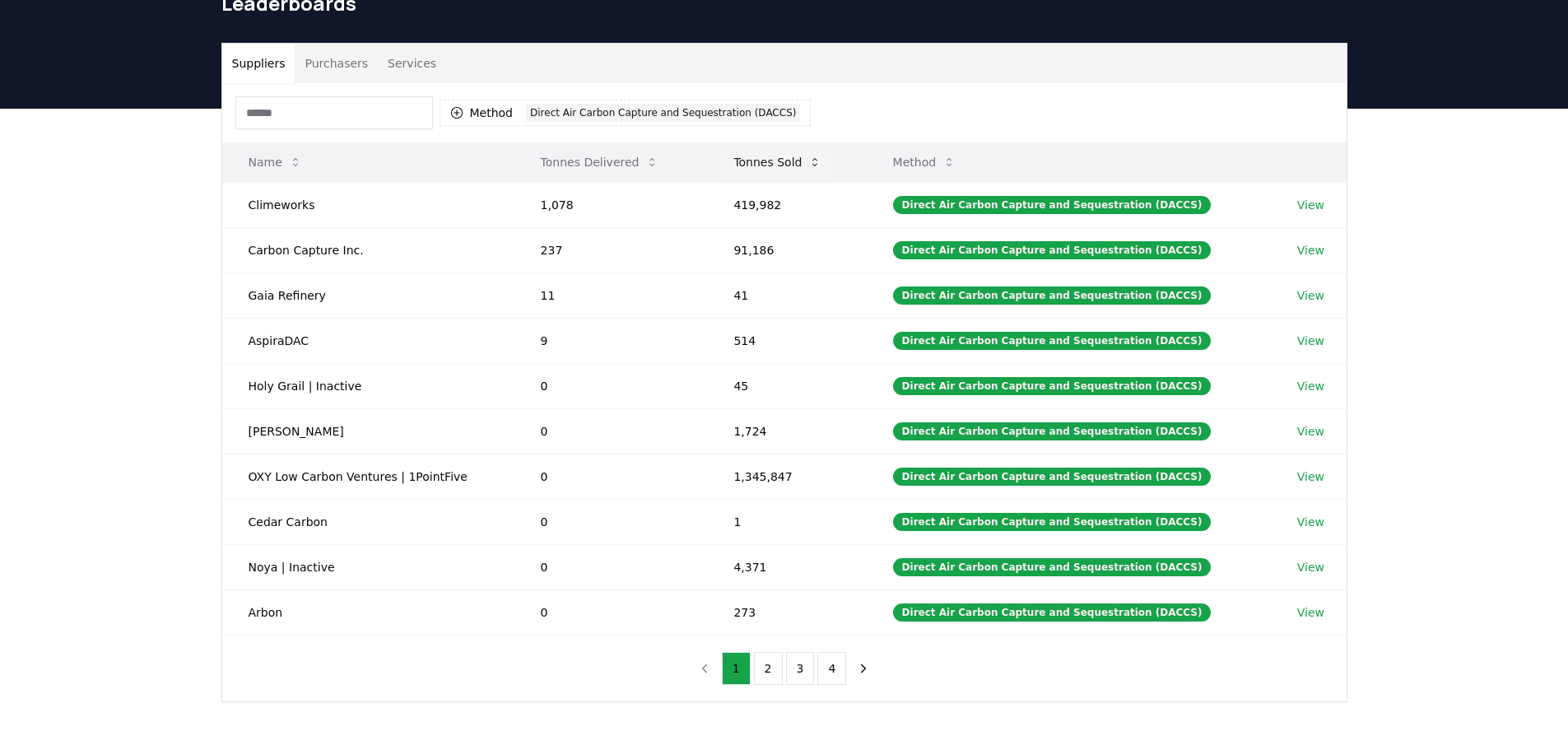
click at [794, 163] on button "Tonnes Sold" at bounding box center [777, 162] width 114 height 33
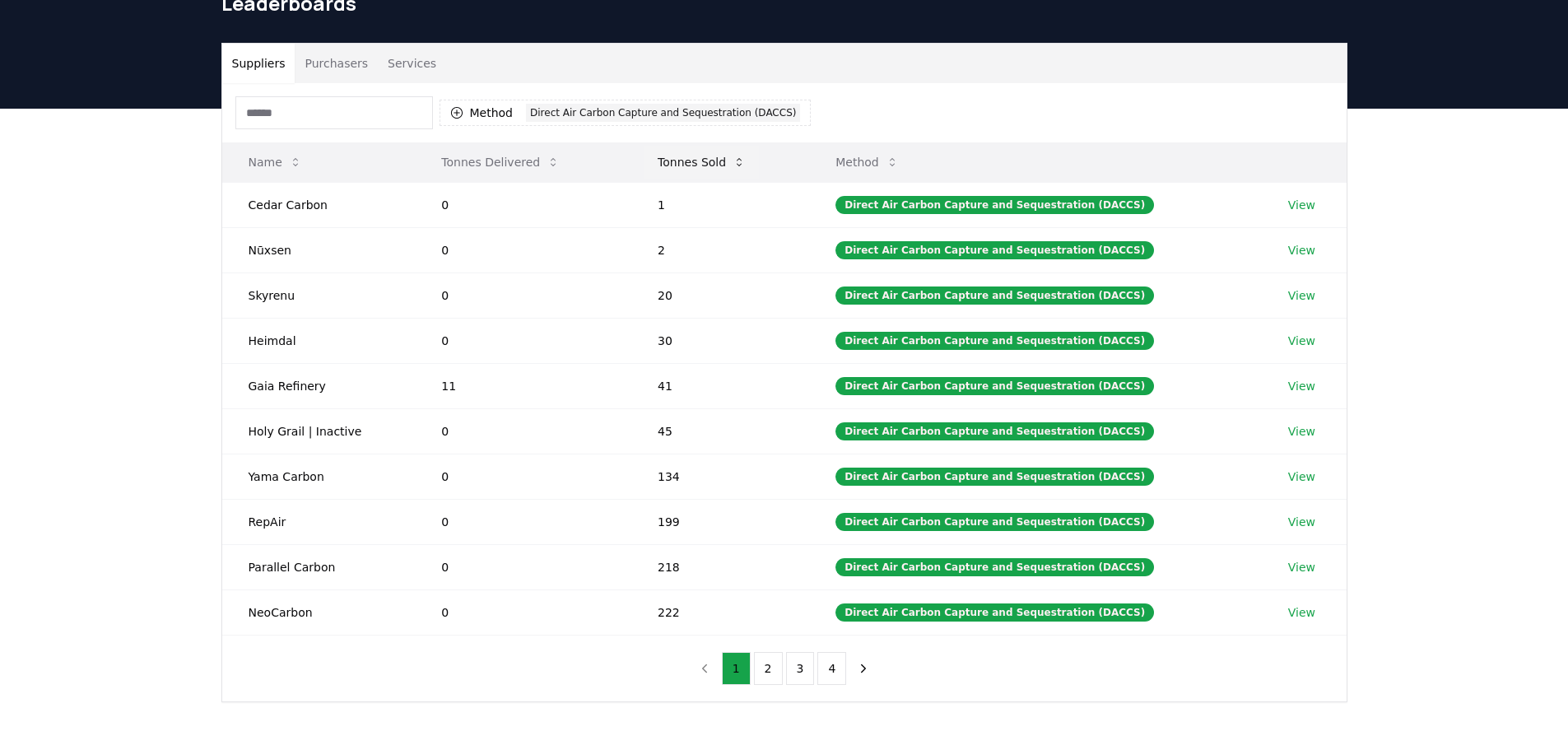
click at [746, 165] on icon at bounding box center [739, 161] width 13 height 13
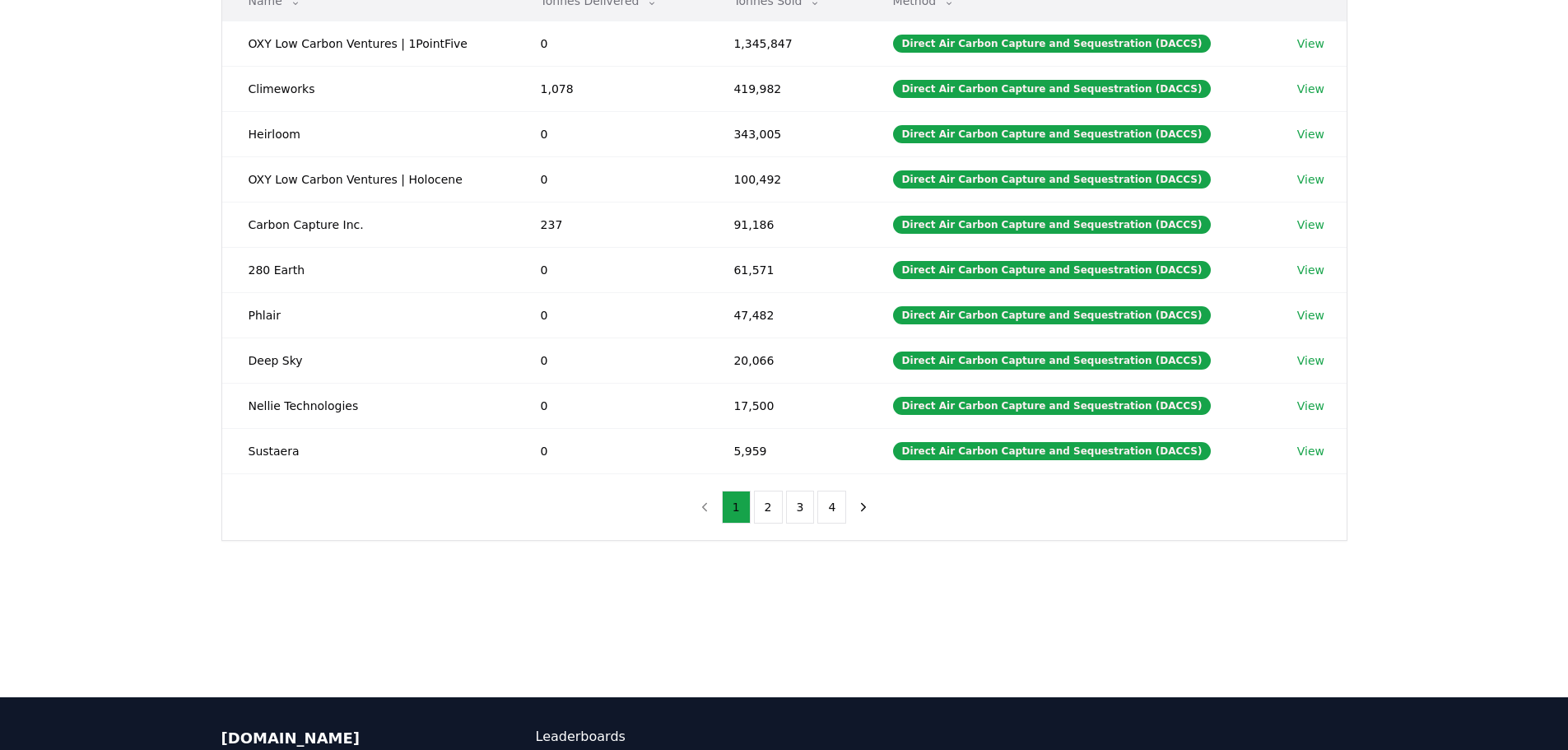
scroll to position [247, 0]
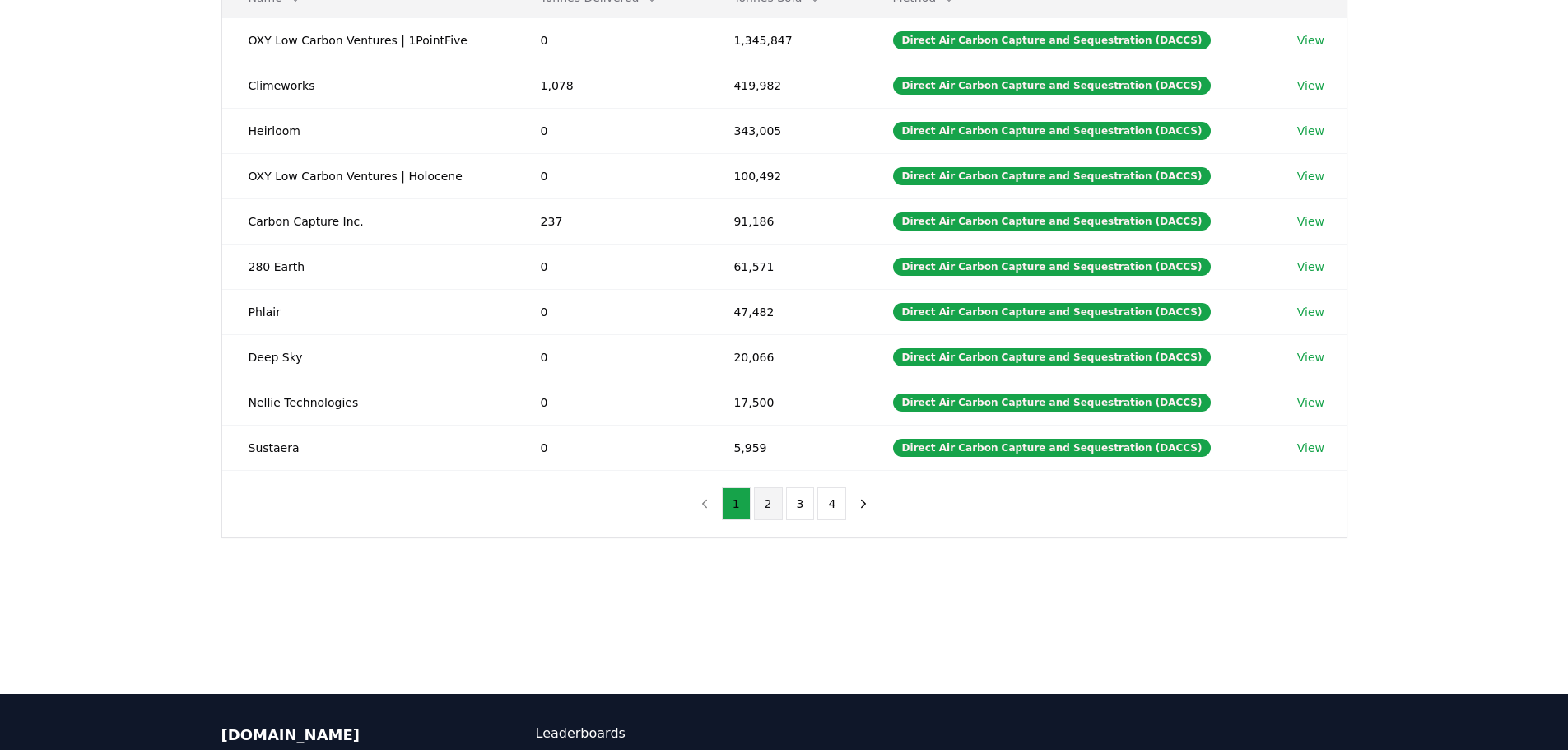
click at [774, 515] on button "2" at bounding box center [767, 504] width 28 height 33
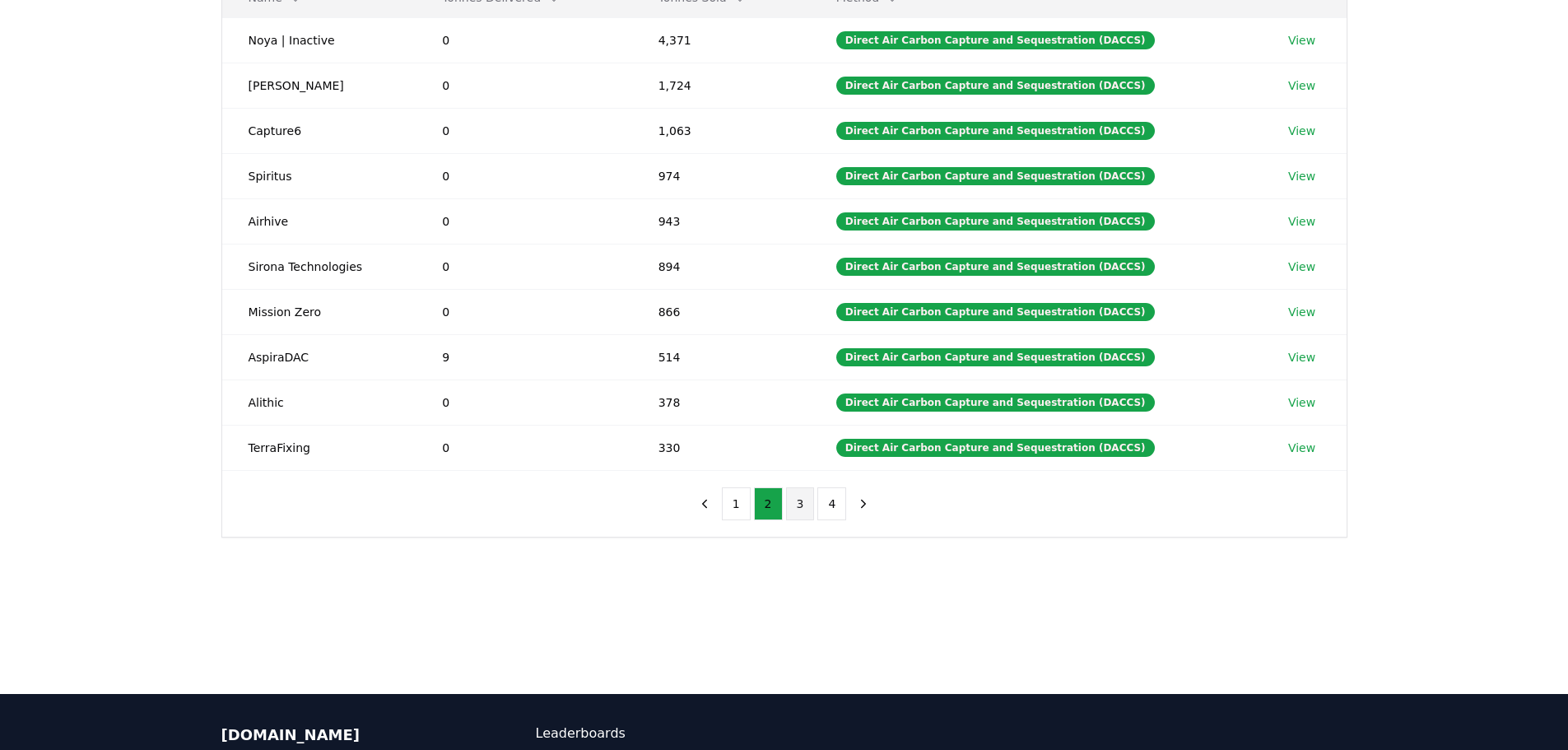
click at [808, 514] on button "3" at bounding box center [800, 504] width 28 height 33
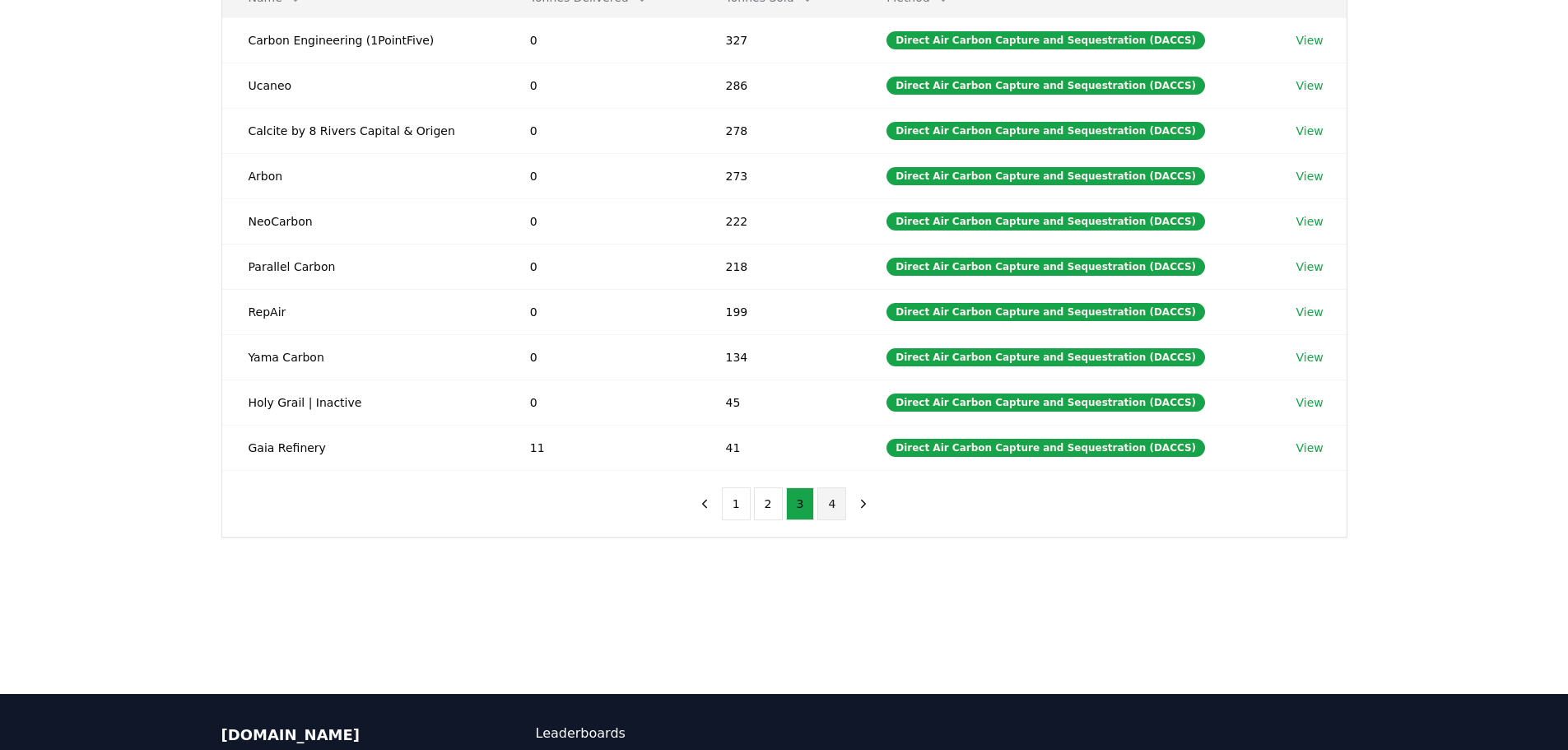
click at [836, 511] on button "4" at bounding box center [831, 504] width 28 height 33
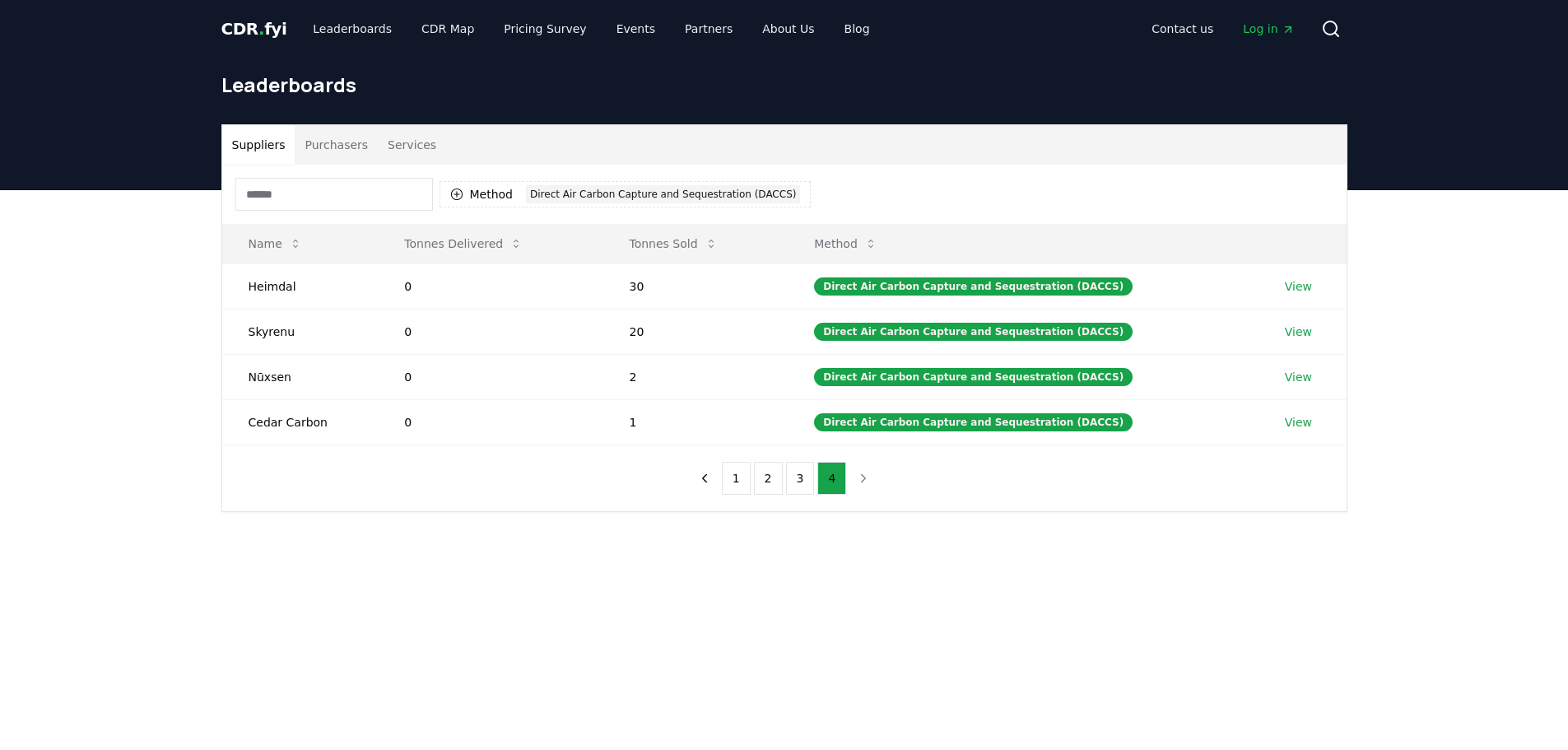
scroll to position [0, 0]
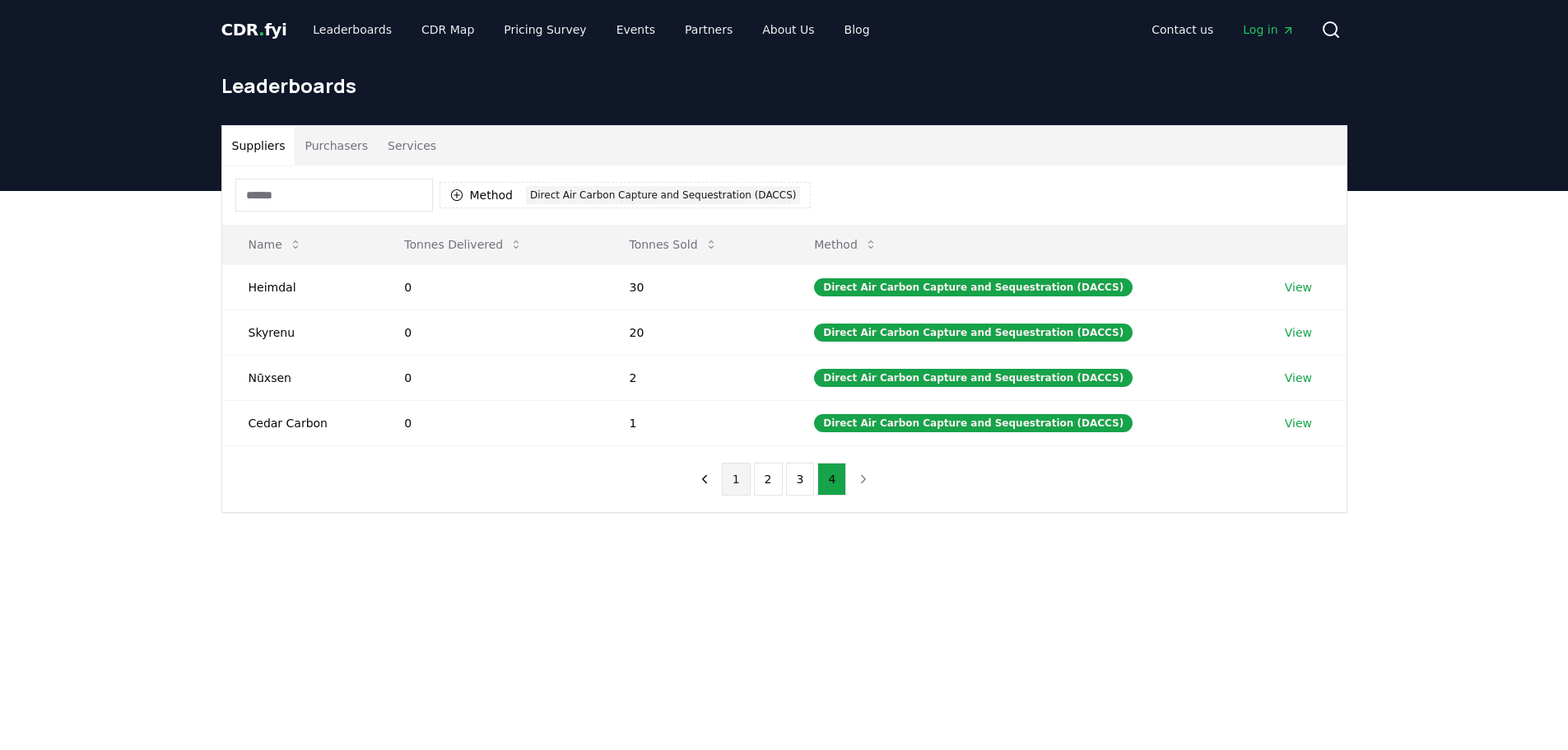
click at [730, 480] on button "1" at bounding box center [736, 480] width 28 height 33
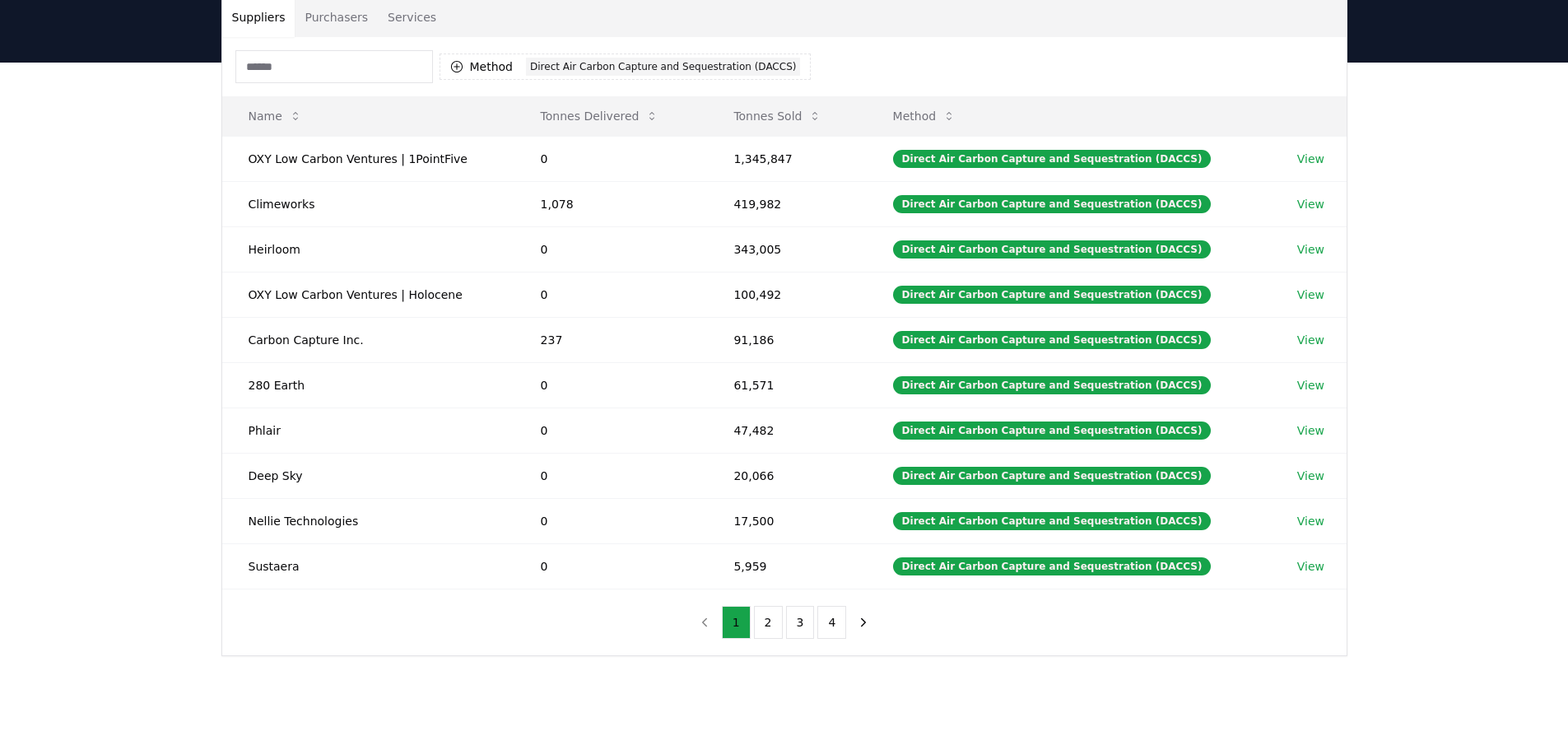
scroll to position [329, 0]
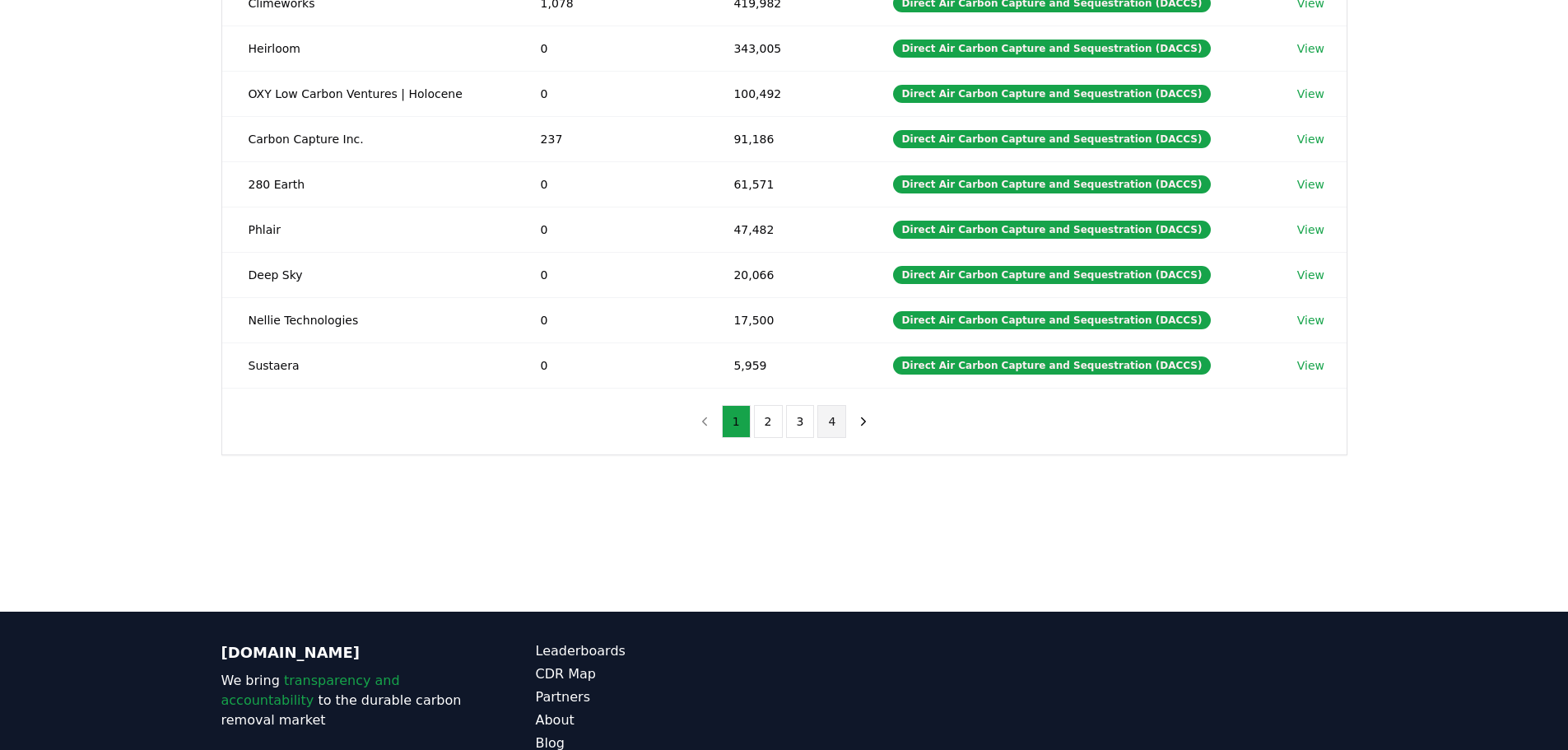
click at [842, 417] on button "4" at bounding box center [831, 422] width 28 height 33
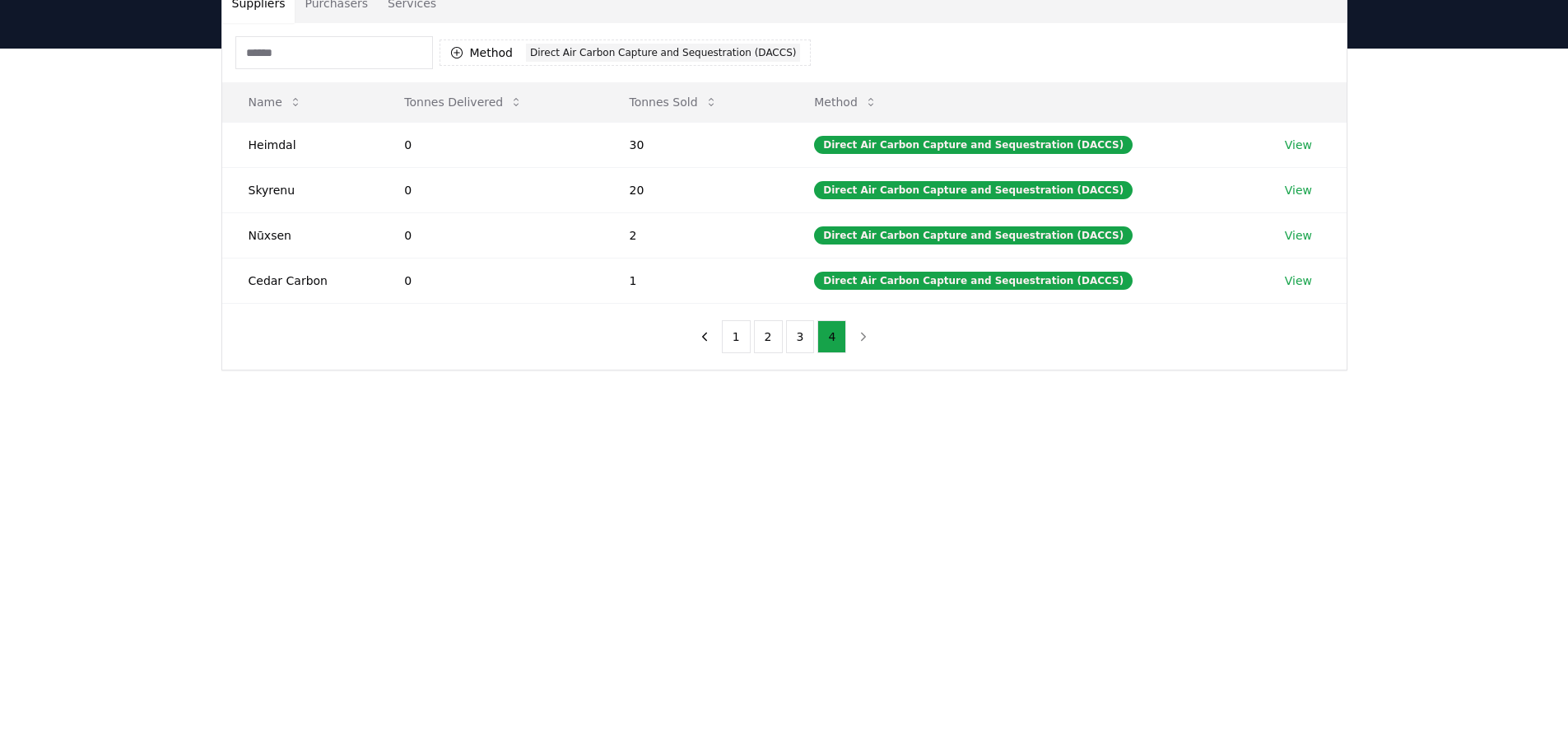
scroll to position [83, 0]
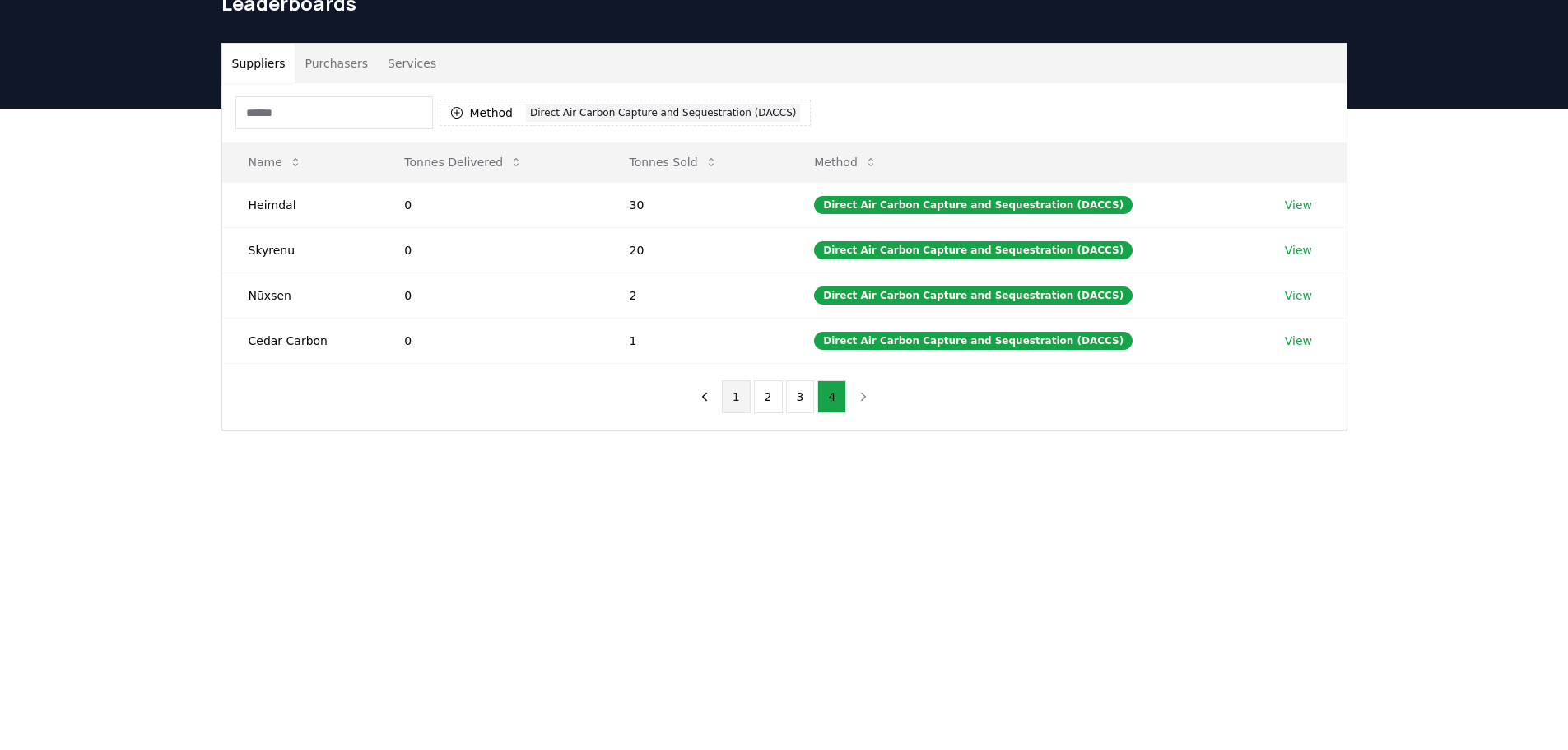
click at [730, 407] on button "1" at bounding box center [736, 397] width 28 height 33
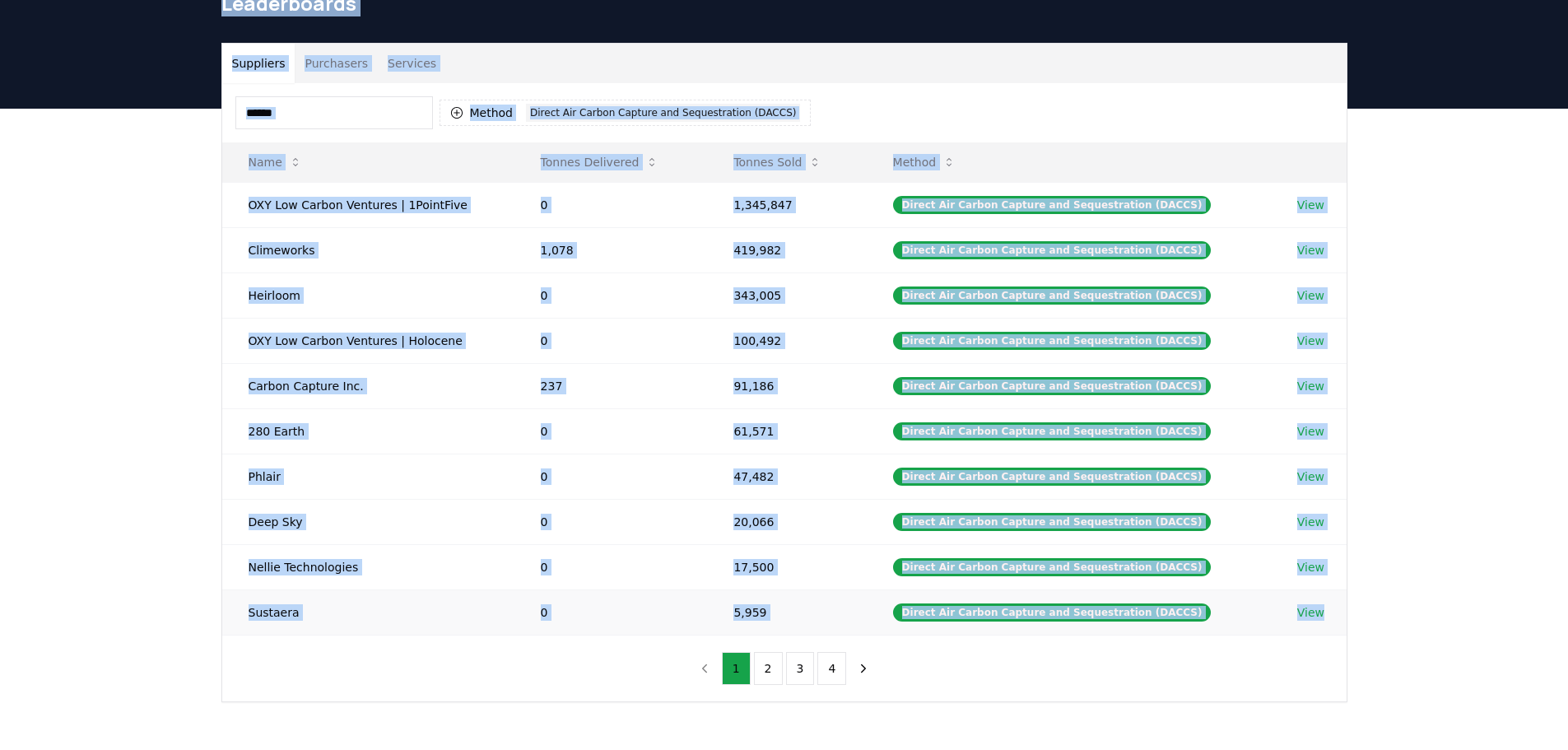
drag, startPoint x: 190, startPoint y: 18, endPoint x: 1326, endPoint y: 634, distance: 1292.3
click at [1326, 634] on div "CDR . fyi Leaderboards CDR Map Pricing Survey Events Partners About Us Blog Con…" at bounding box center [784, 520] width 1568 height 1205
drag, startPoint x: 770, startPoint y: 616, endPoint x: 579, endPoint y: 688, distance: 204.1
click at [579, 688] on div "Method 1 Direct Air Carbon Capture and Sequestration (DACCS) Name Tonnes Delive…" at bounding box center [784, 392] width 1124 height 618
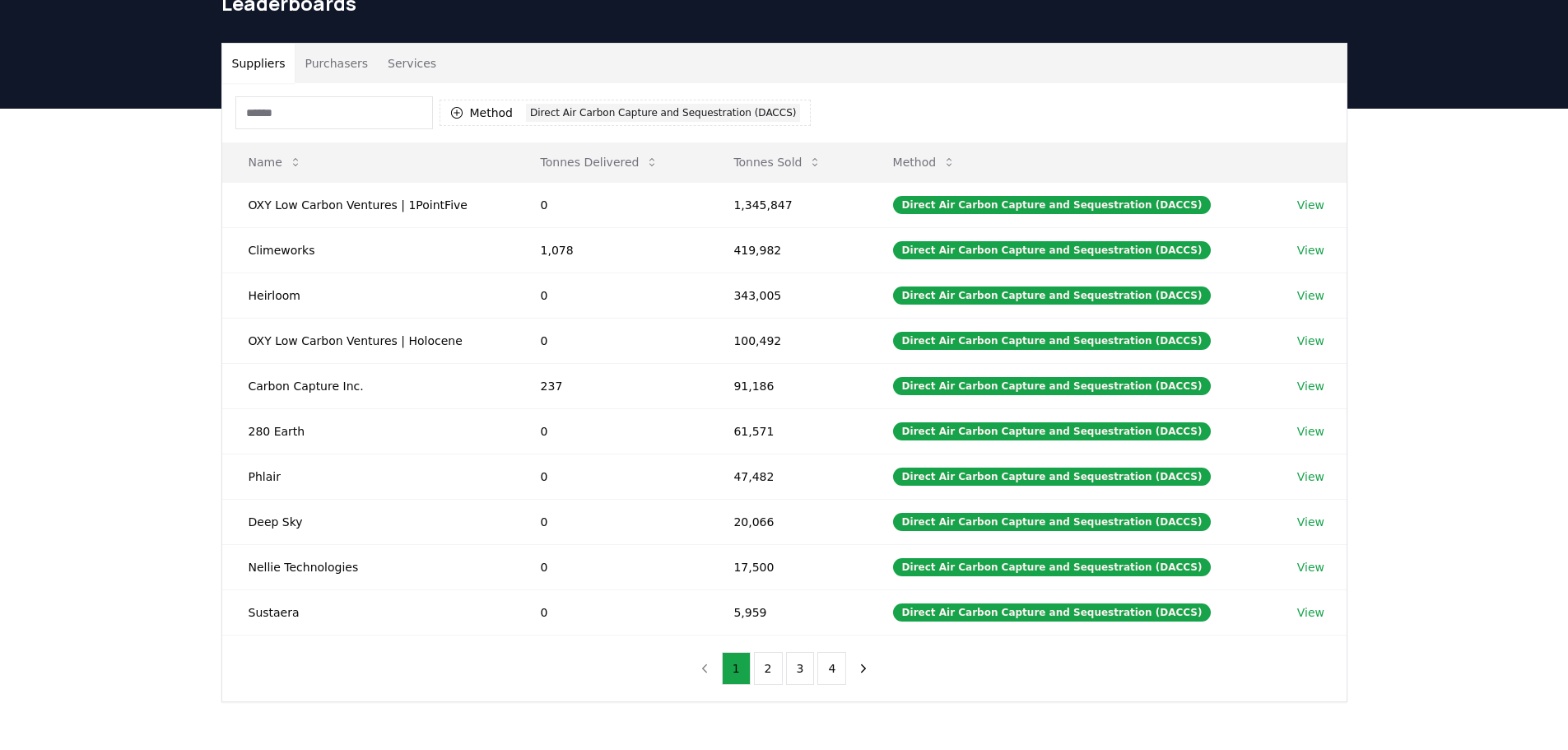
click at [1011, 667] on div "Method 1 Direct Air Carbon Capture and Sequestration (DACCS) Name Tonnes Delive…" at bounding box center [784, 392] width 1124 height 618
click at [770, 669] on button "2" at bounding box center [767, 669] width 28 height 33
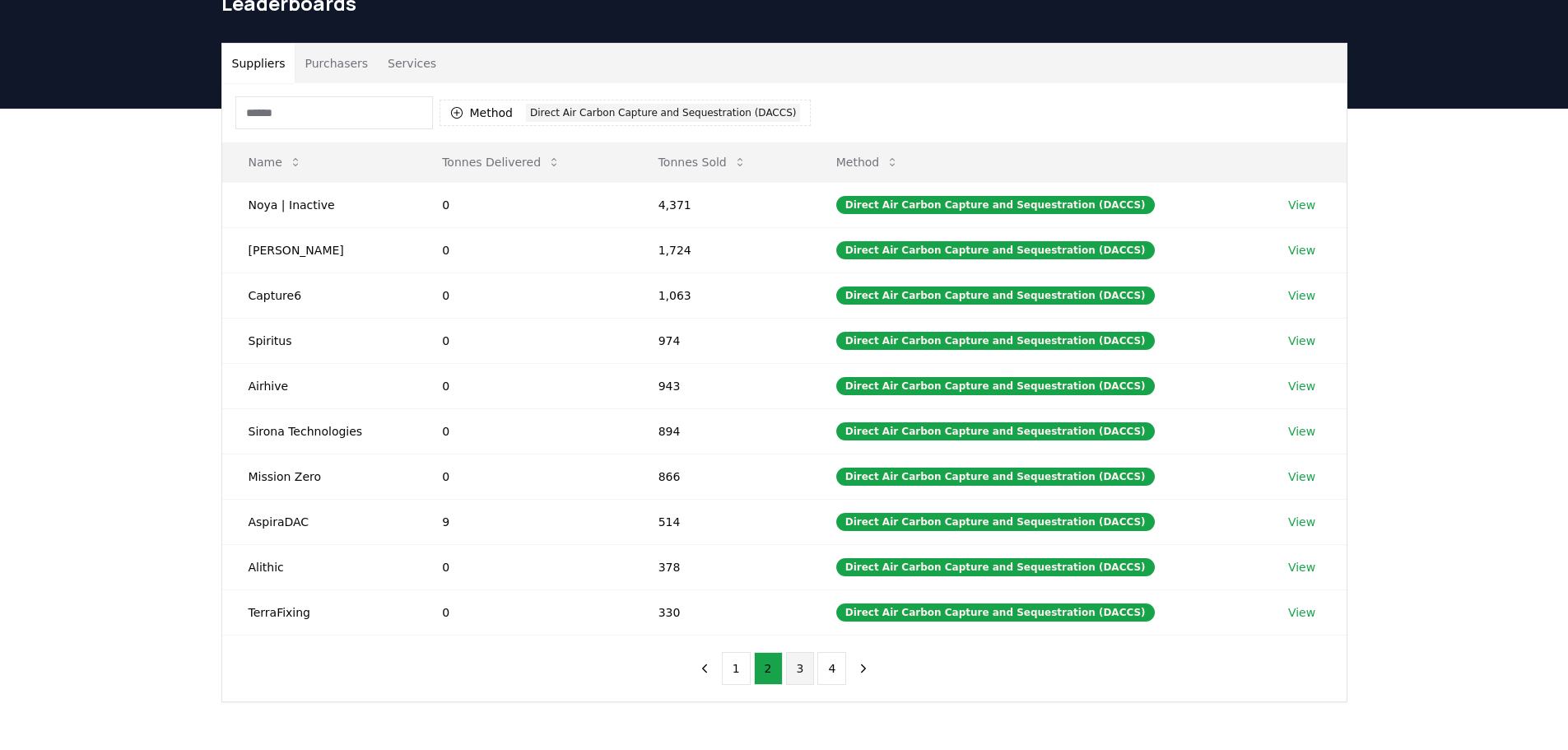
click at [794, 673] on button "3" at bounding box center [800, 669] width 28 height 33
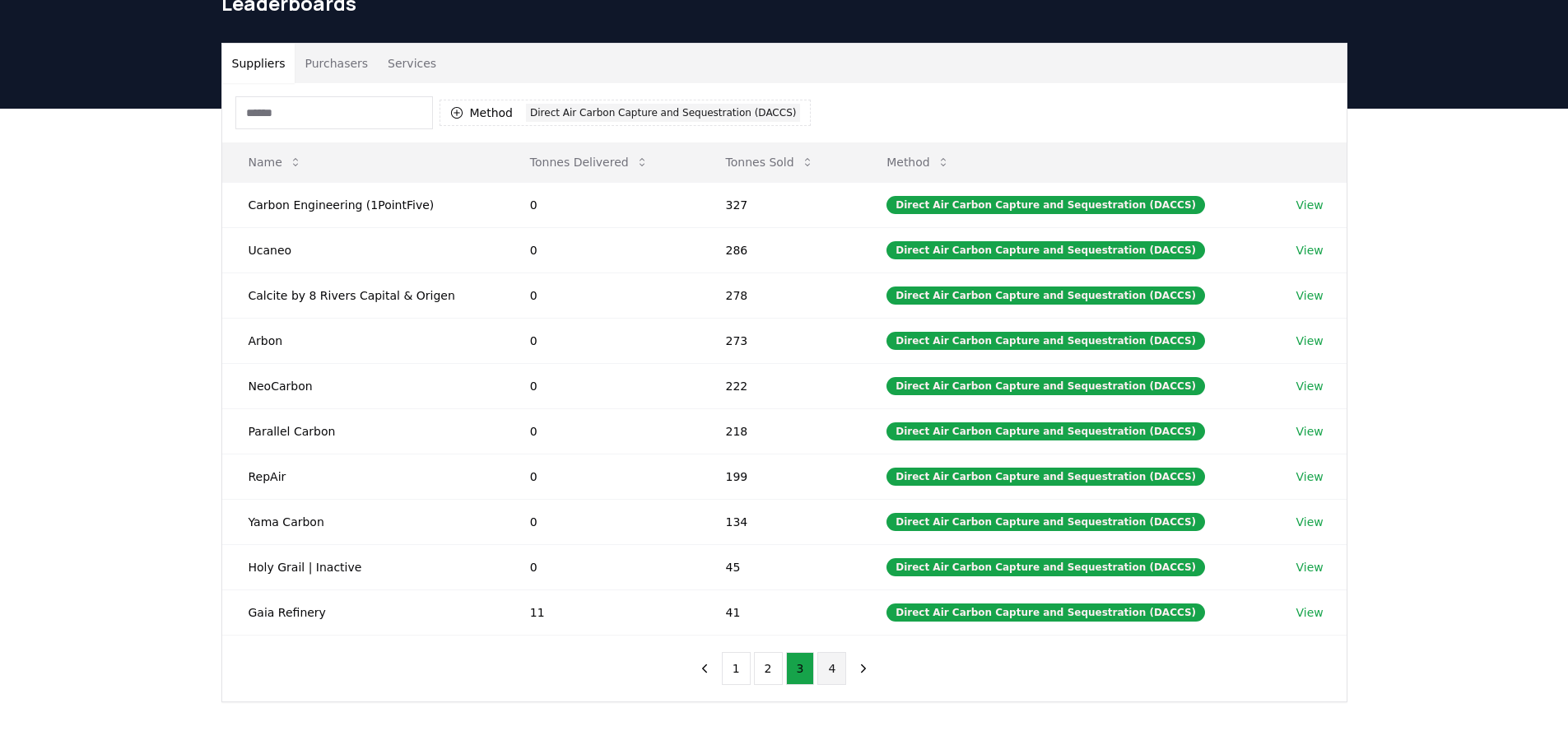
click at [829, 659] on button "4" at bounding box center [831, 669] width 28 height 33
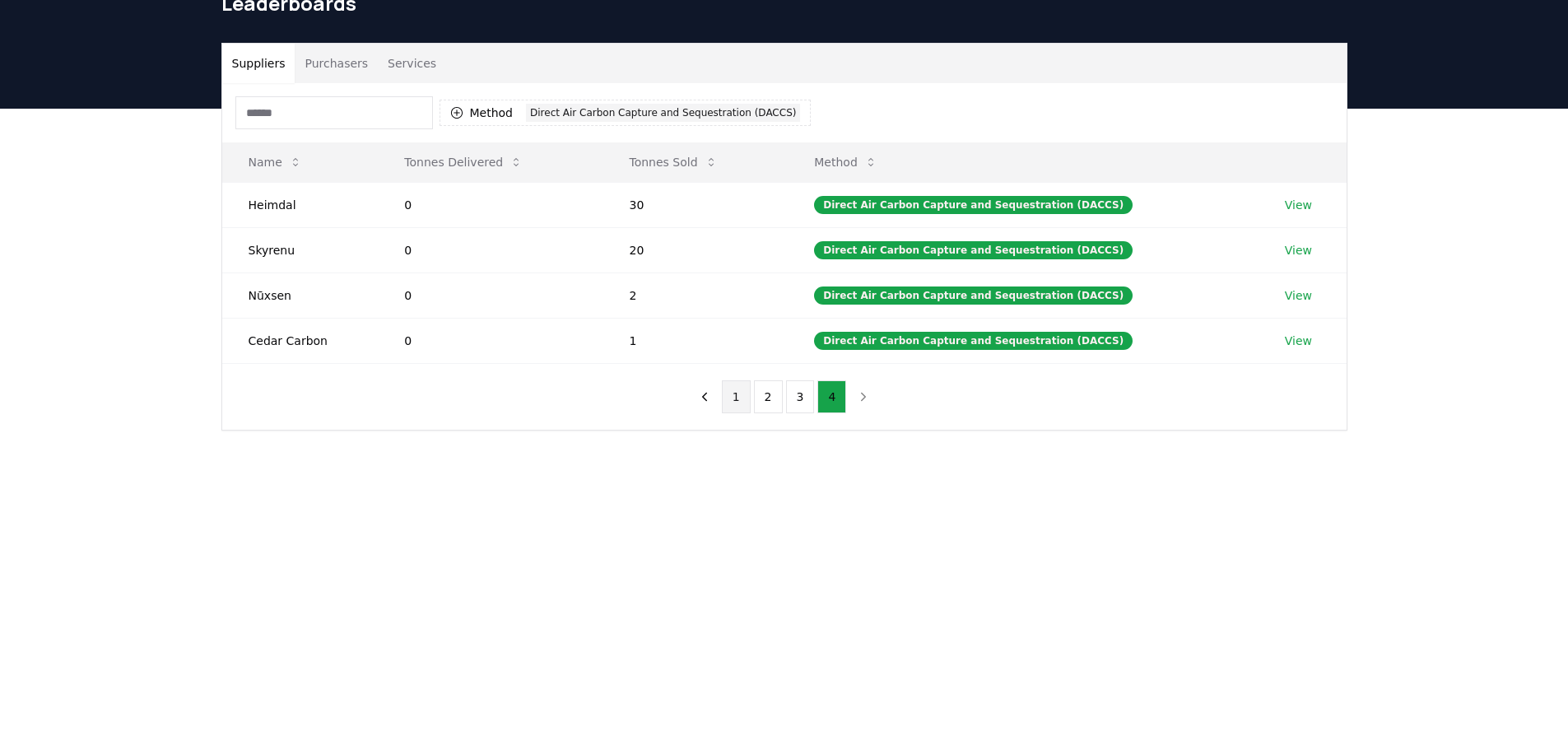
click at [744, 401] on button "1" at bounding box center [736, 397] width 28 height 33
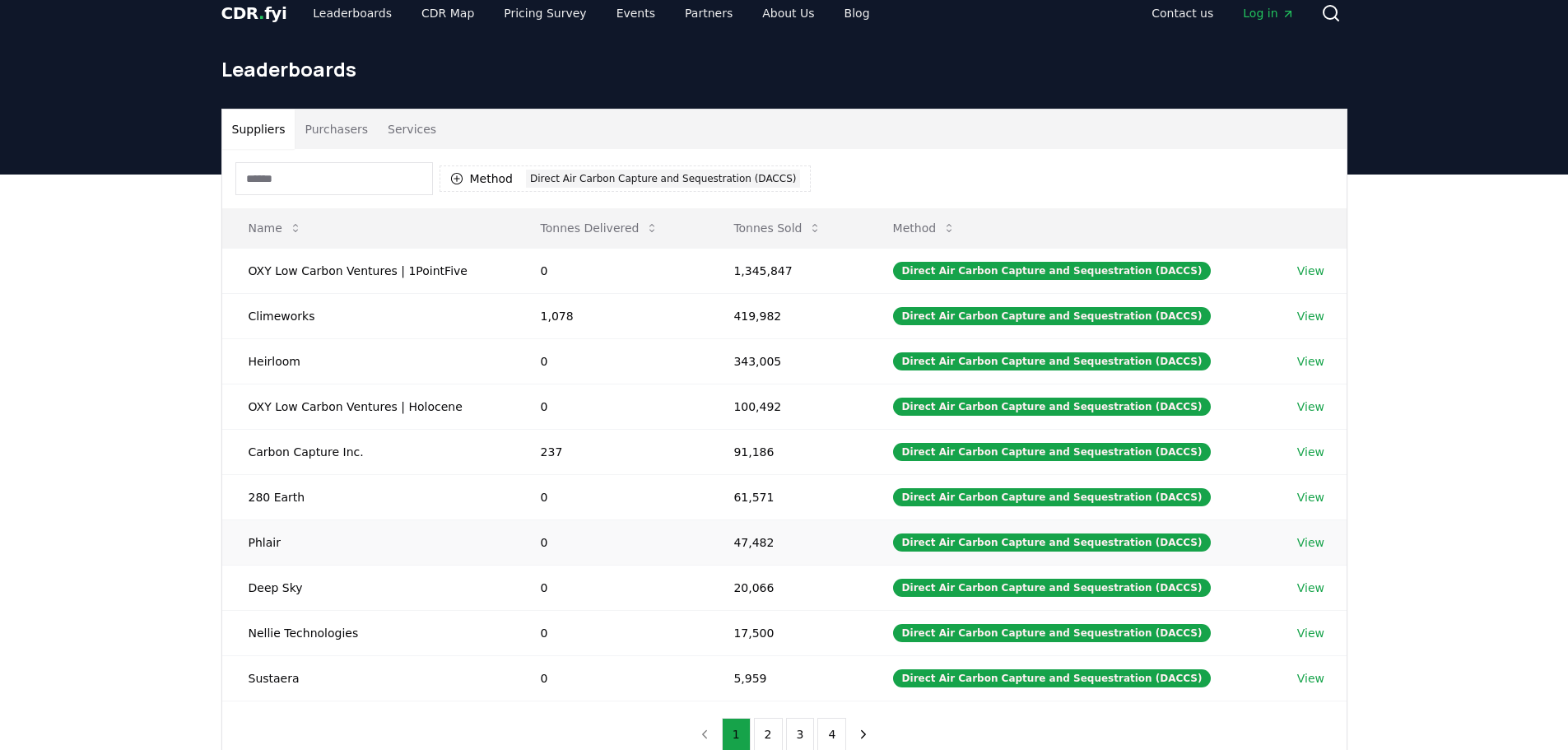
scroll to position [0, 0]
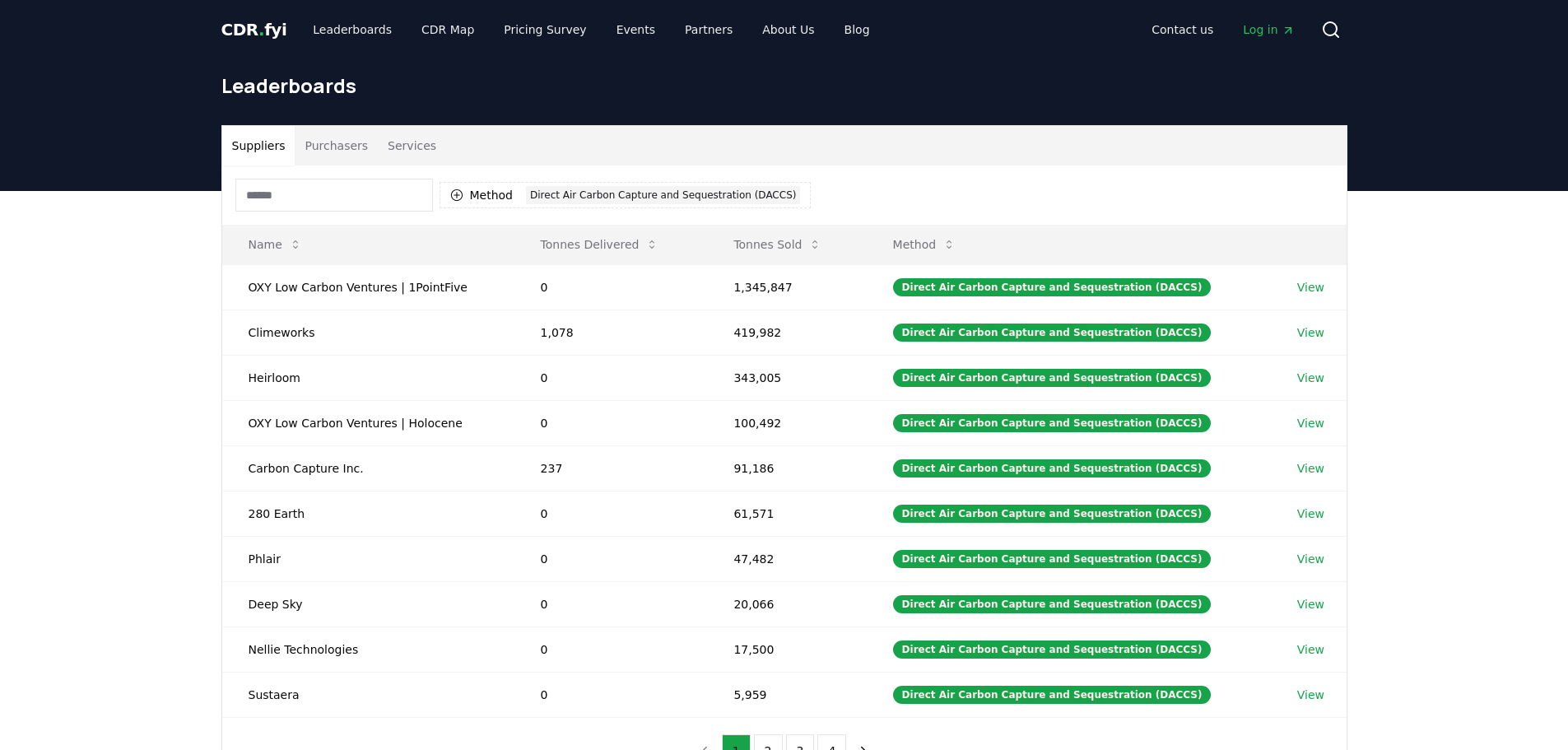
click at [1484, 714] on div "Suppliers Purchasers Services Method 1 Direct Air Carbon Capture and Sequestrat…" at bounding box center [784, 520] width 1568 height 660
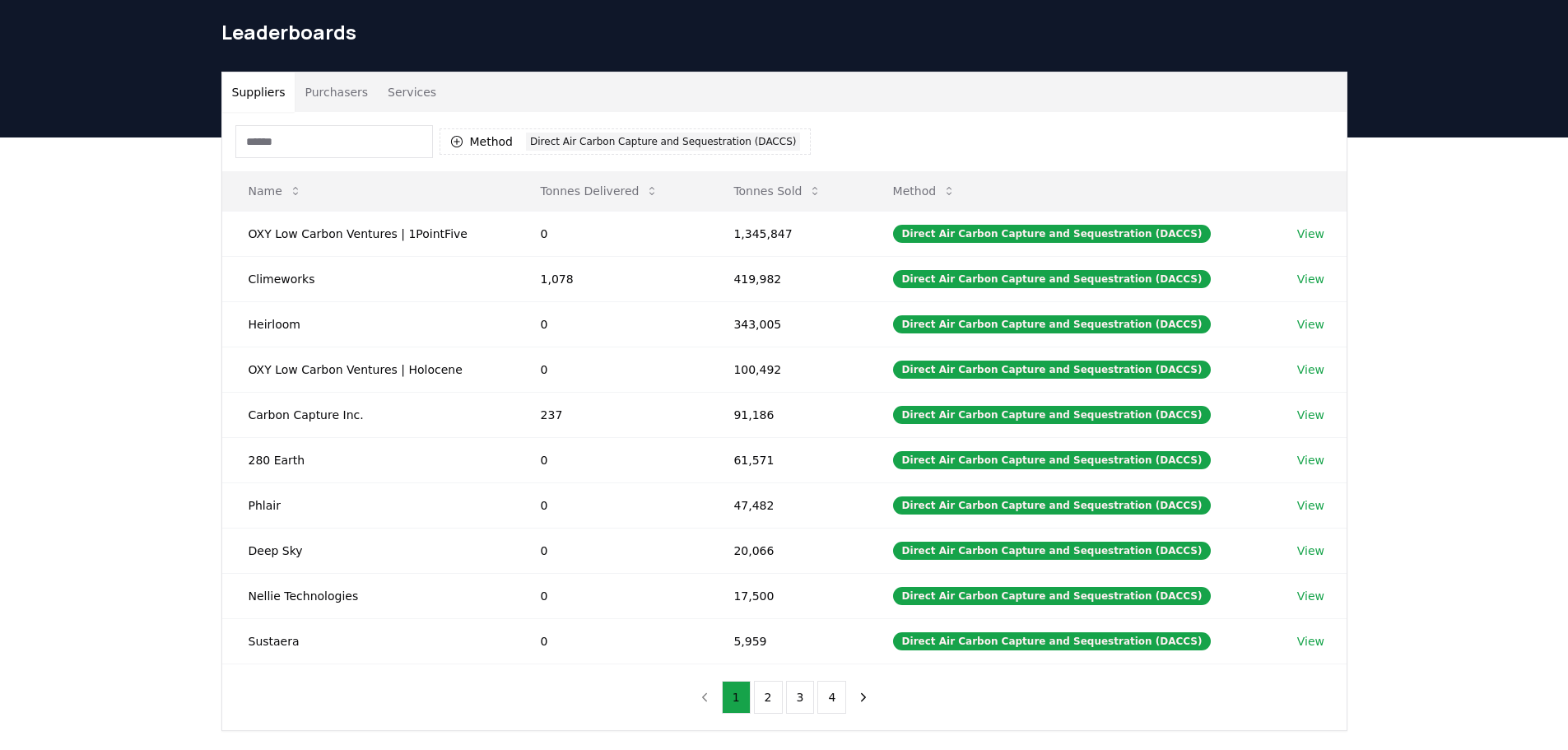
scroll to position [83, 0]
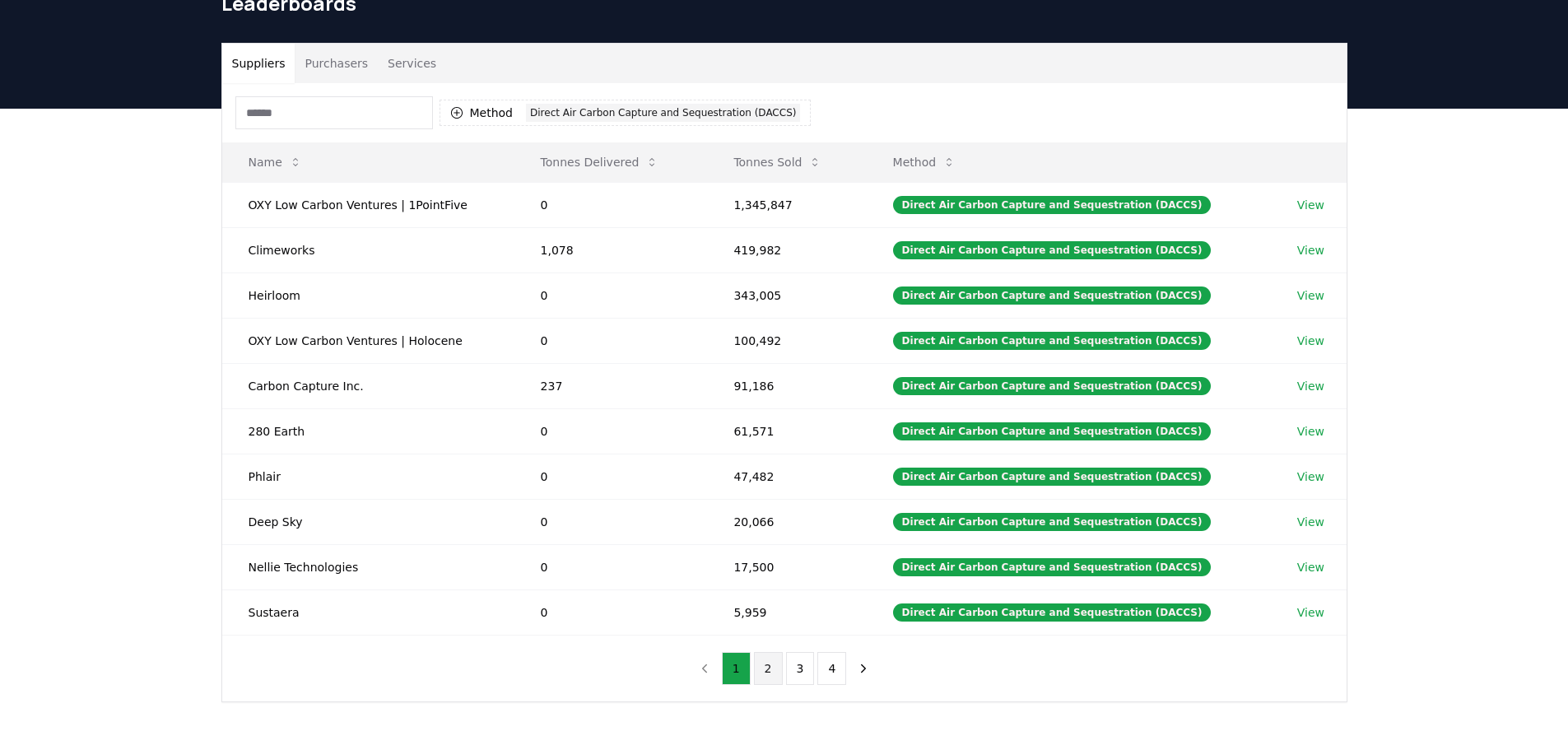
click at [773, 672] on button "2" at bounding box center [767, 669] width 28 height 33
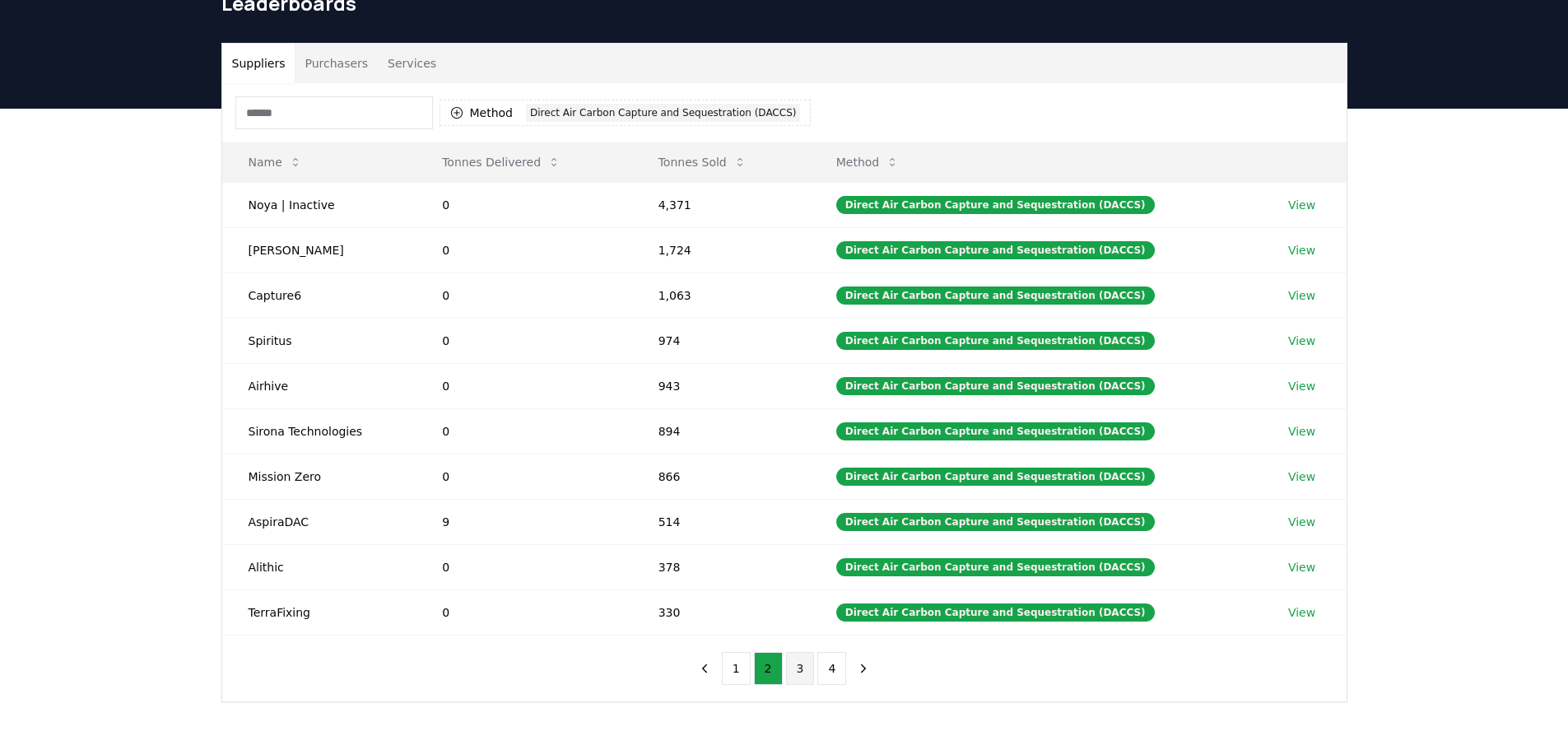
click at [805, 665] on button "3" at bounding box center [800, 669] width 28 height 33
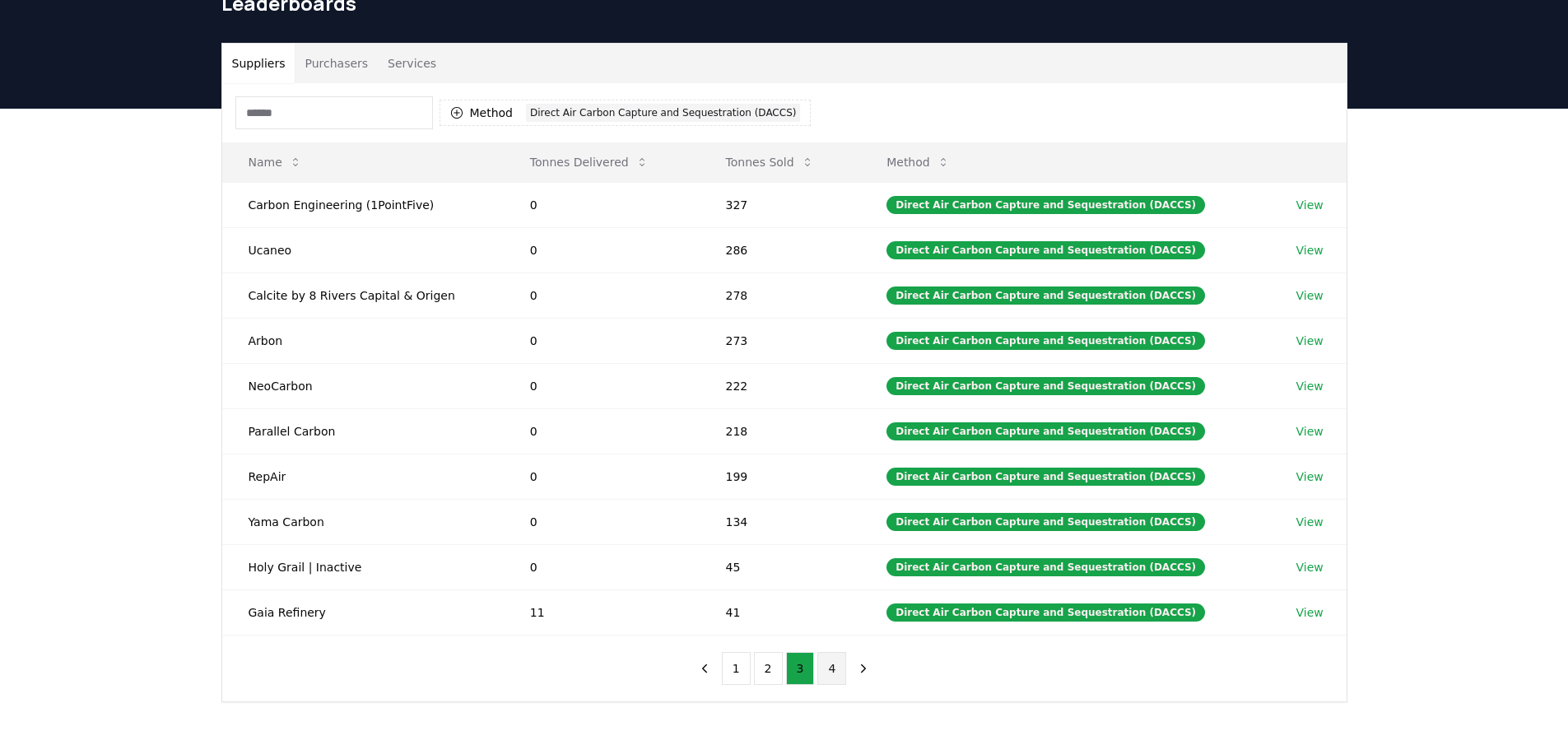
click at [835, 672] on button "4" at bounding box center [831, 669] width 28 height 33
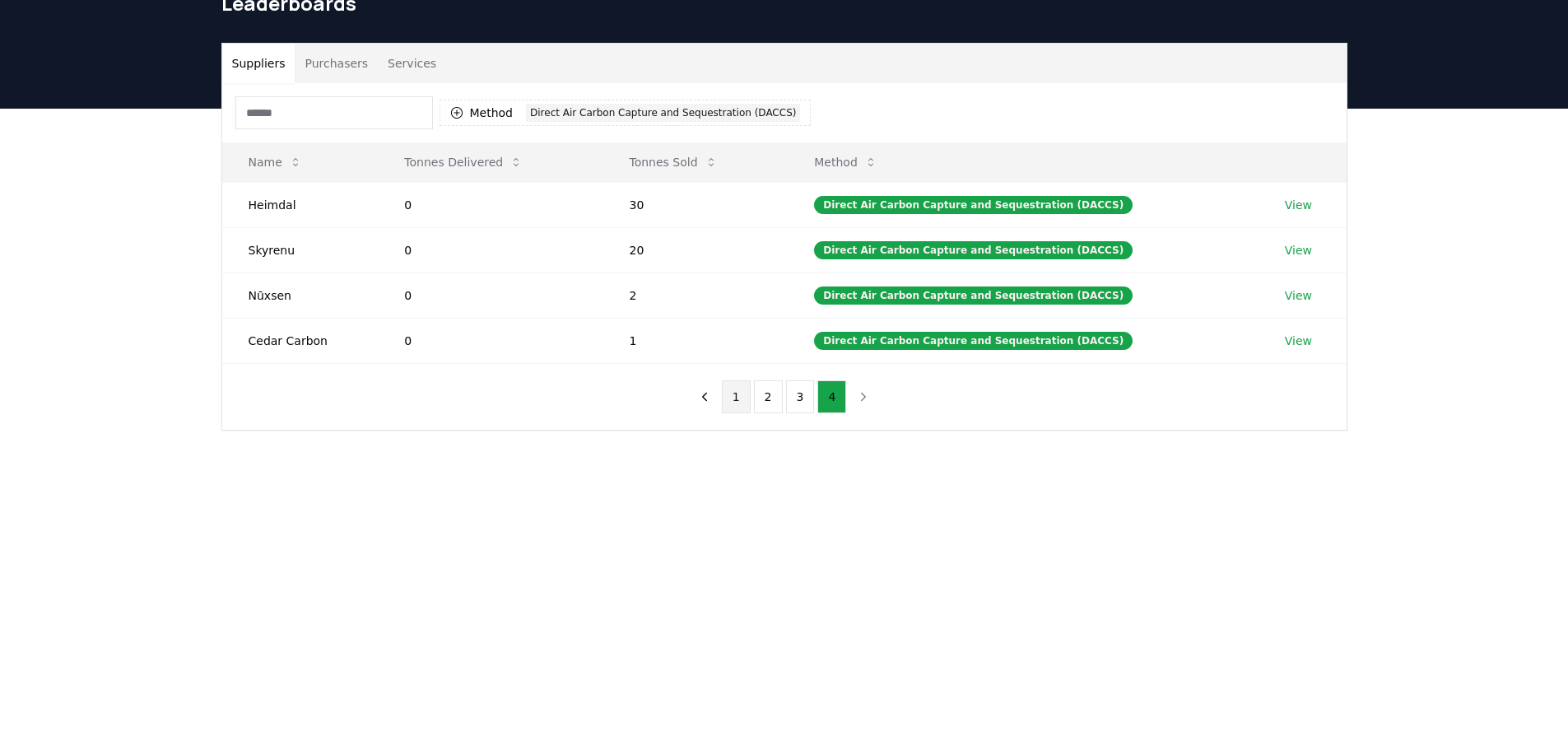
click at [727, 393] on button "1" at bounding box center [736, 397] width 28 height 33
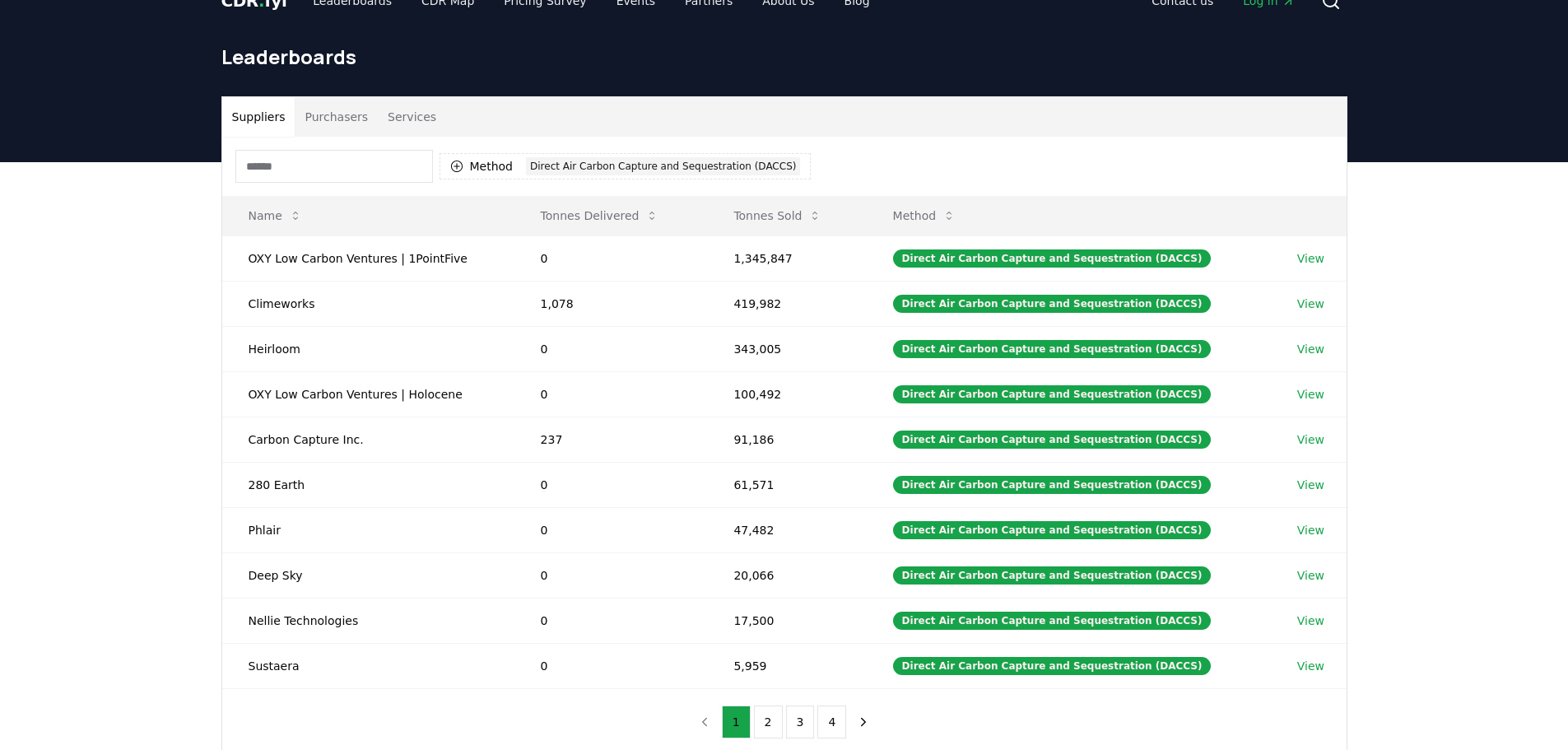
scroll to position [0, 0]
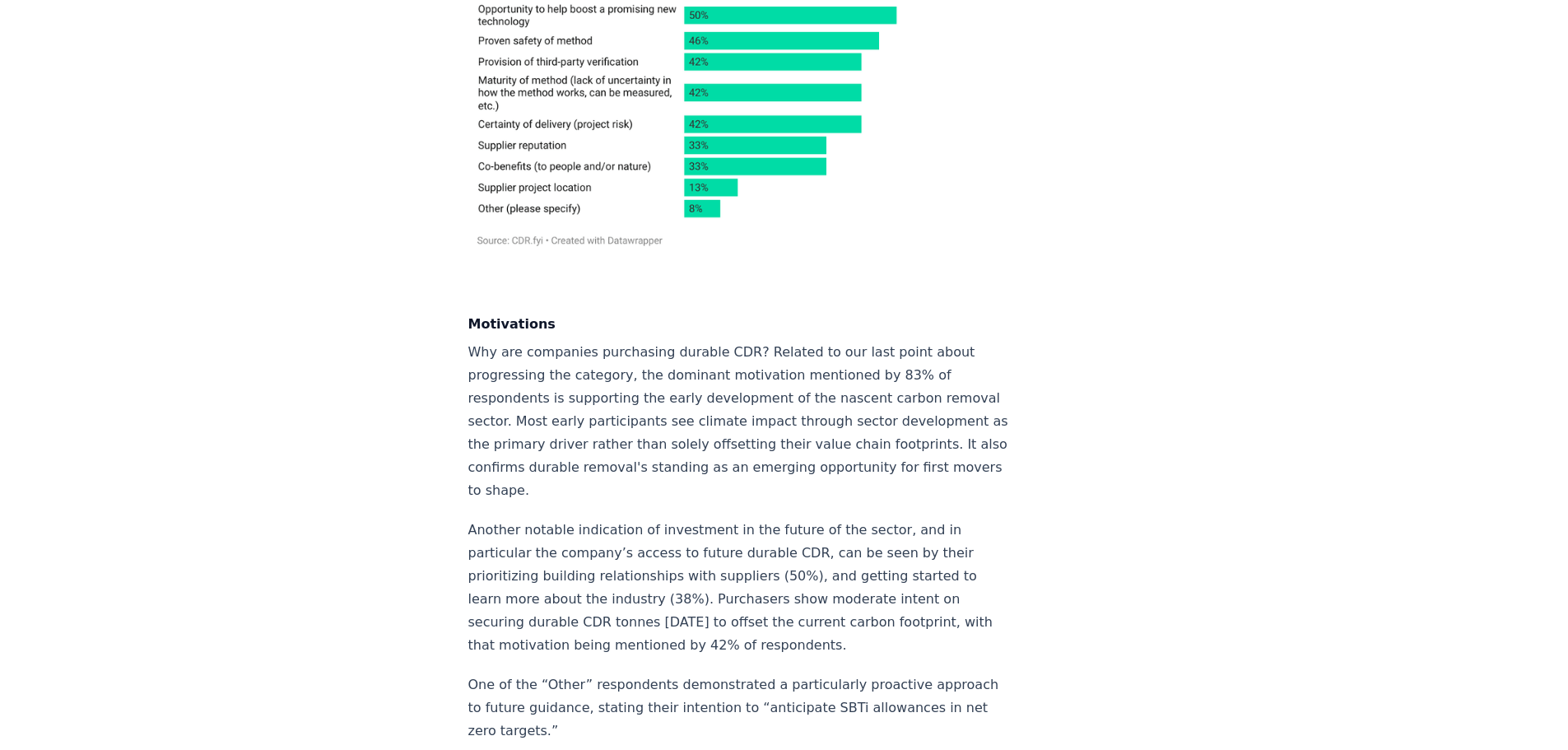
scroll to position [3952, 0]
